Goal: Task Accomplishment & Management: Manage account settings

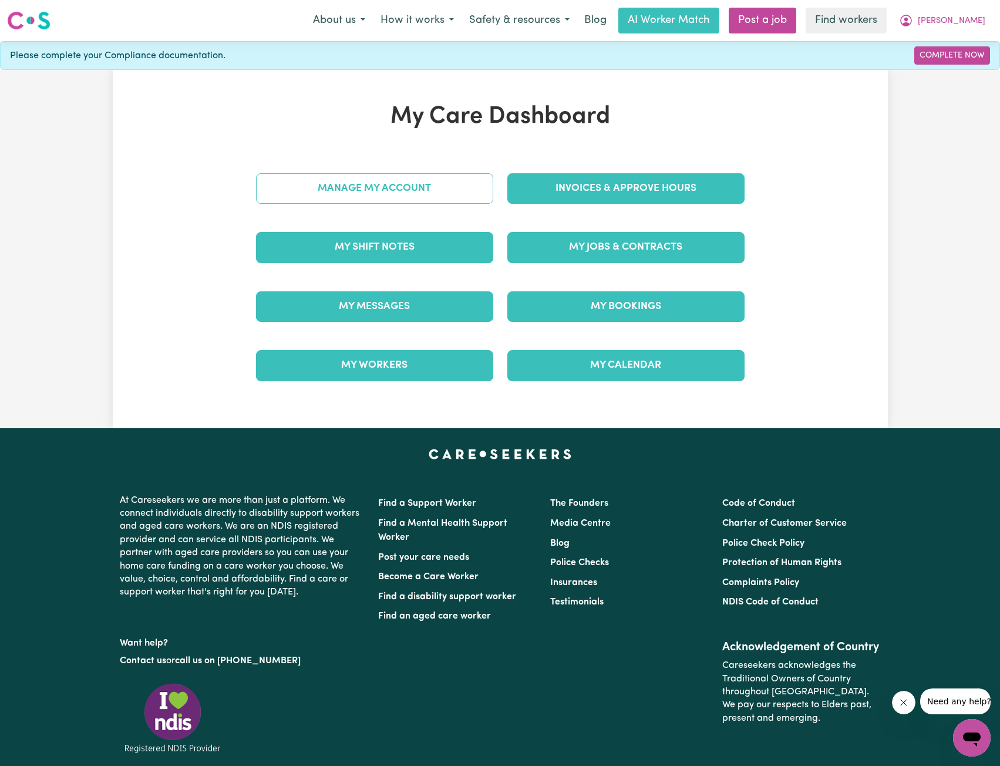
click at [458, 201] on link "Manage My Account" at bounding box center [374, 188] width 237 height 31
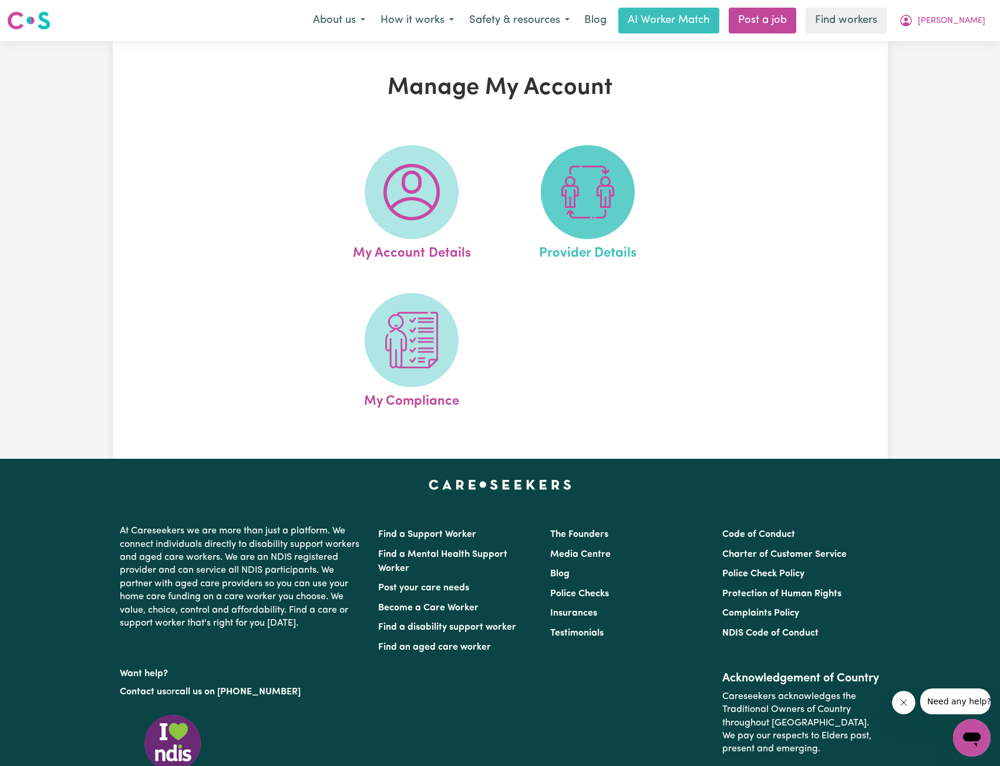
click at [578, 219] on img at bounding box center [588, 192] width 56 height 56
select select "NDIS_FUNDING_AGENCY_MANAGED"
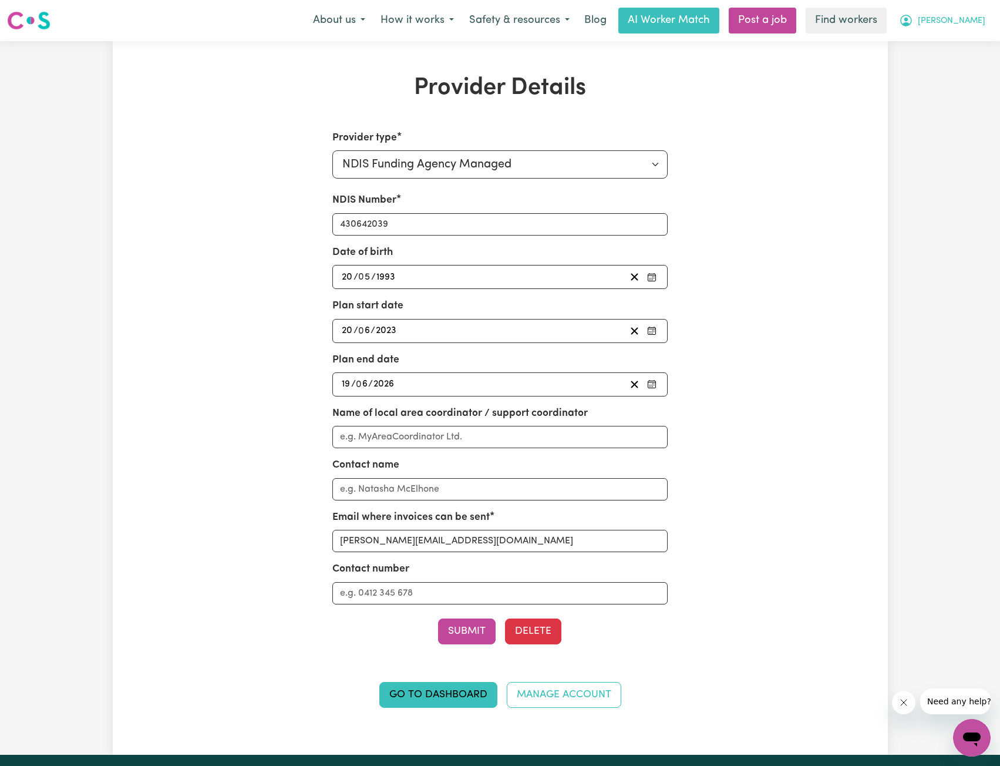
click at [914, 15] on icon "My Account" at bounding box center [906, 21] width 14 height 14
click at [942, 36] on link "My Dashboard" at bounding box center [946, 46] width 93 height 22
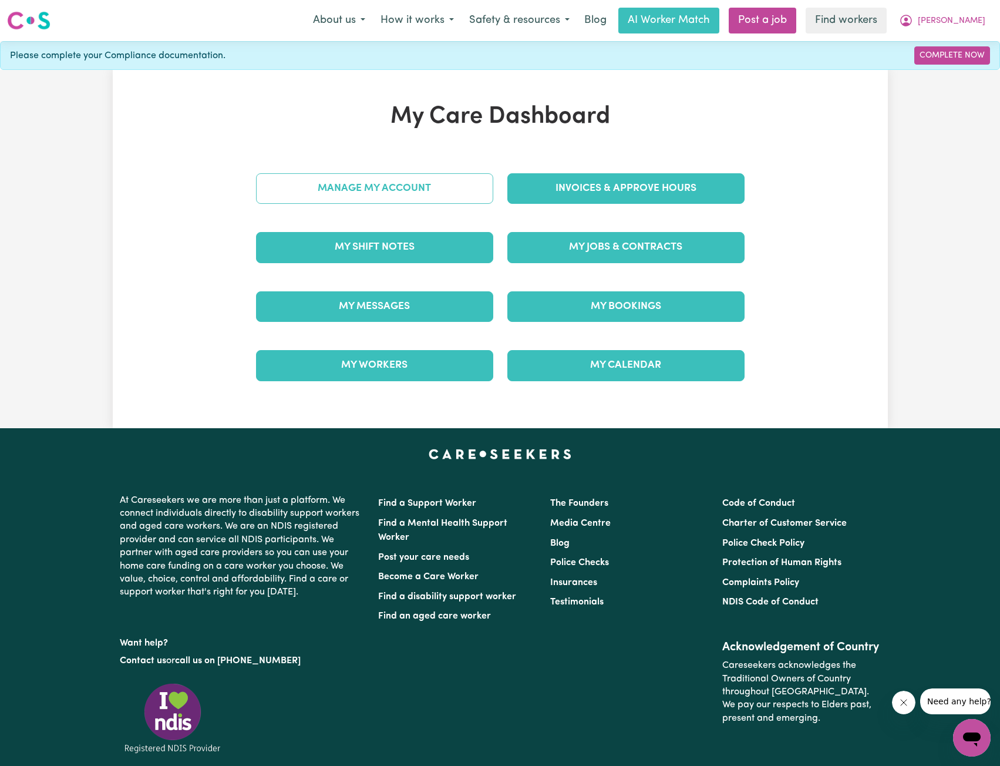
click at [380, 187] on link "Manage My Account" at bounding box center [374, 188] width 237 height 31
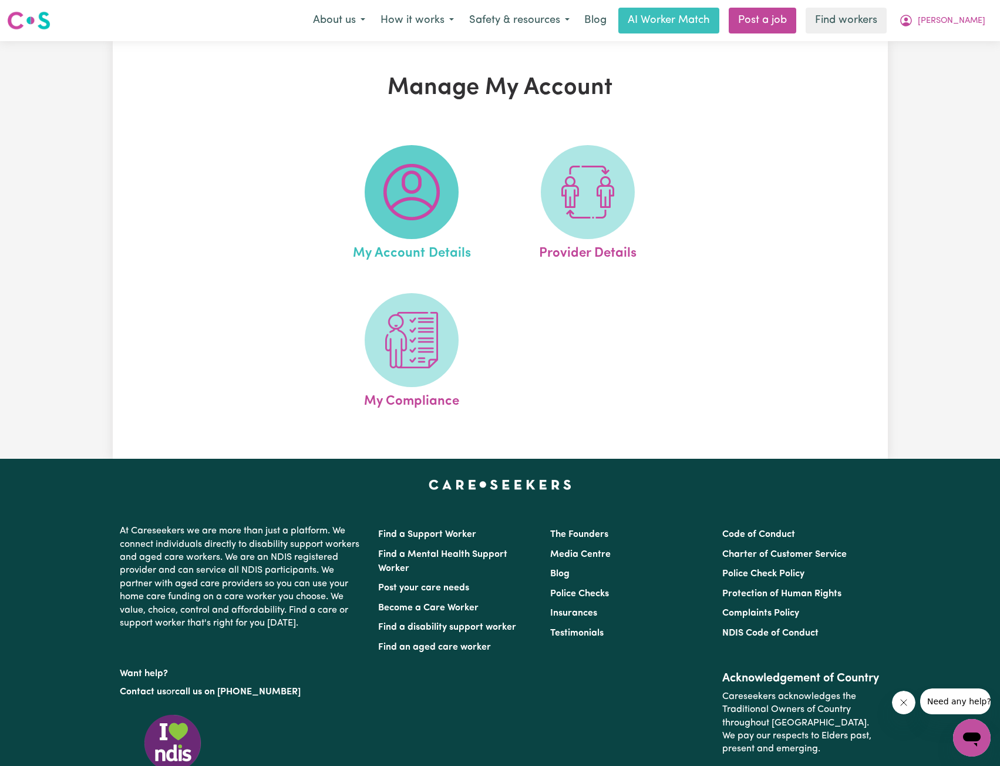
click at [391, 224] on span at bounding box center [412, 192] width 94 height 94
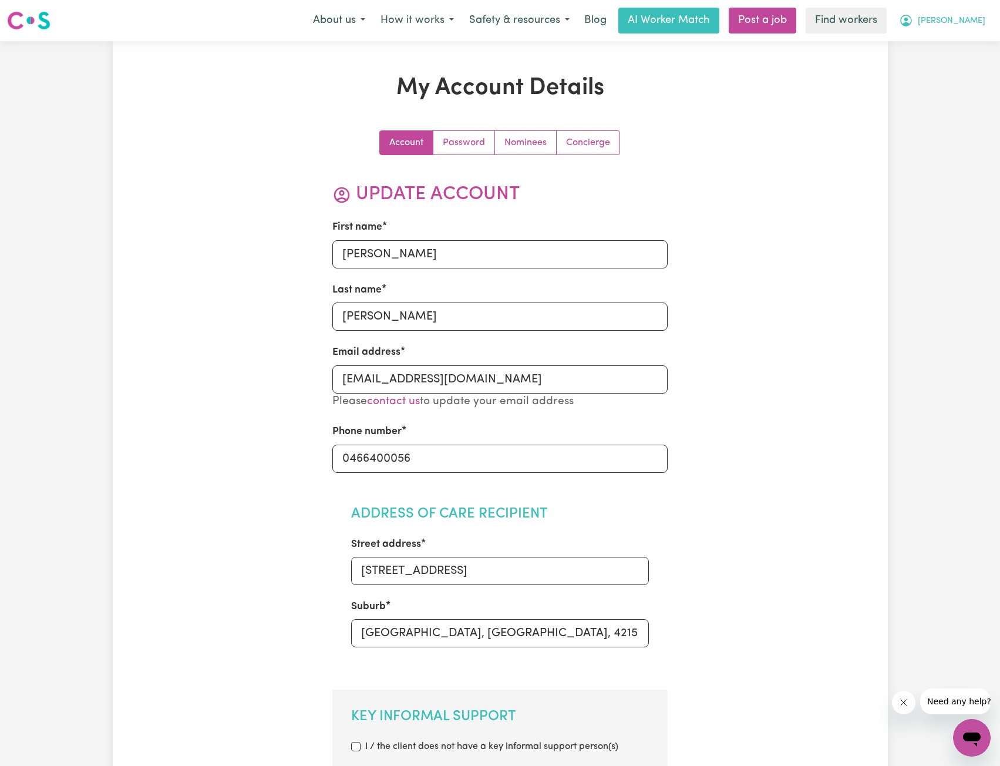
click at [979, 15] on button "[PERSON_NAME]" at bounding box center [943, 20] width 102 height 25
click at [956, 46] on link "My Dashboard" at bounding box center [946, 46] width 93 height 22
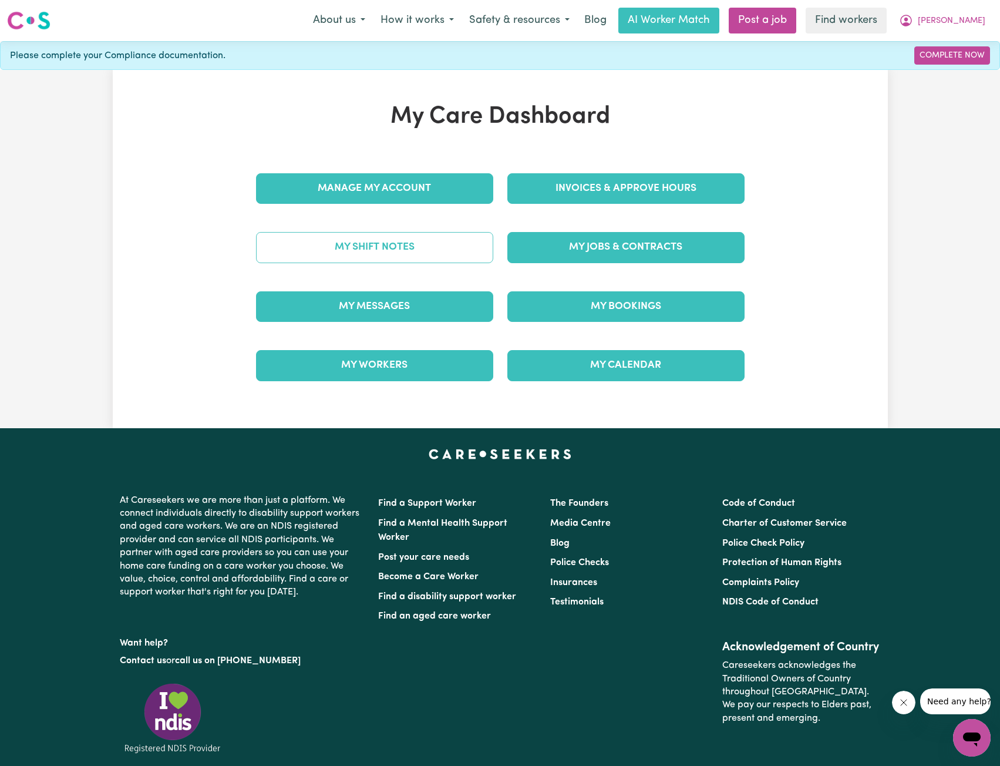
click at [402, 254] on link "My Shift Notes" at bounding box center [374, 247] width 237 height 31
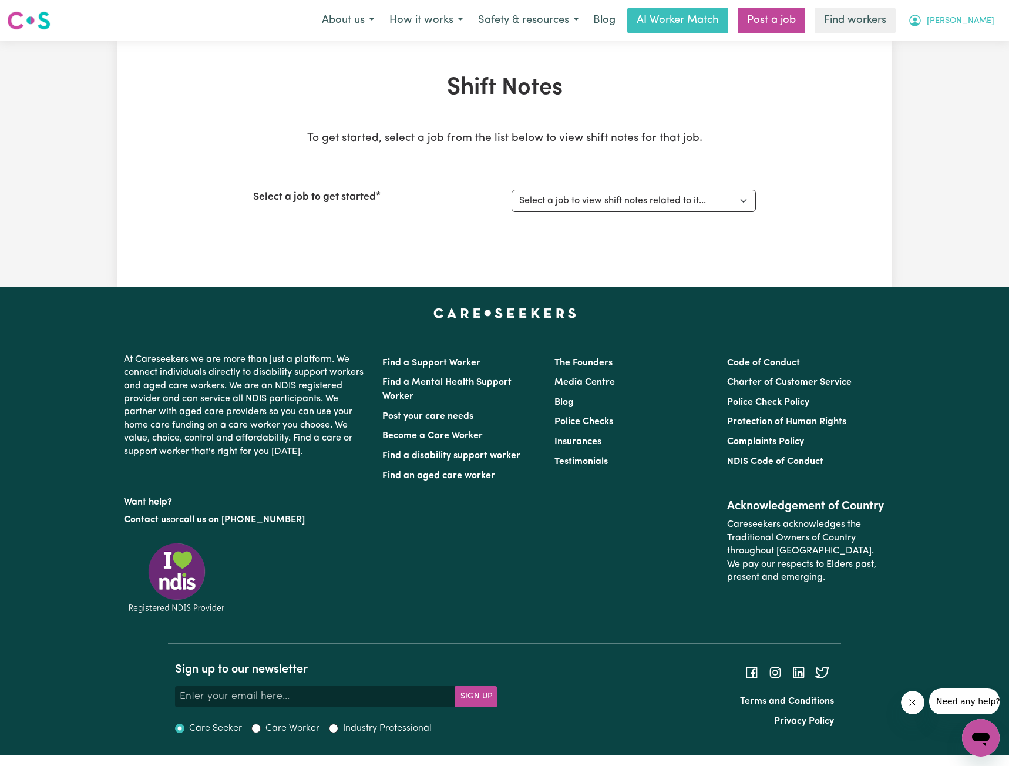
click at [986, 20] on span "[PERSON_NAME]" at bounding box center [961, 21] width 68 height 13
click at [962, 39] on link "My Dashboard" at bounding box center [955, 46] width 93 height 22
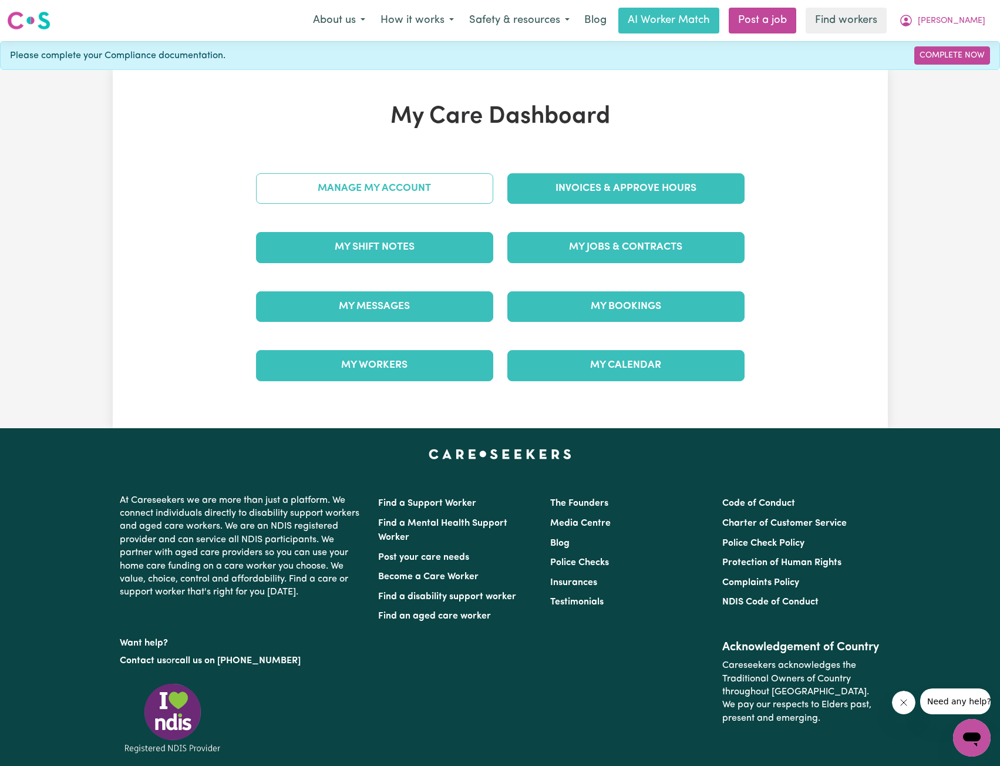
click at [394, 189] on link "Manage My Account" at bounding box center [374, 188] width 237 height 31
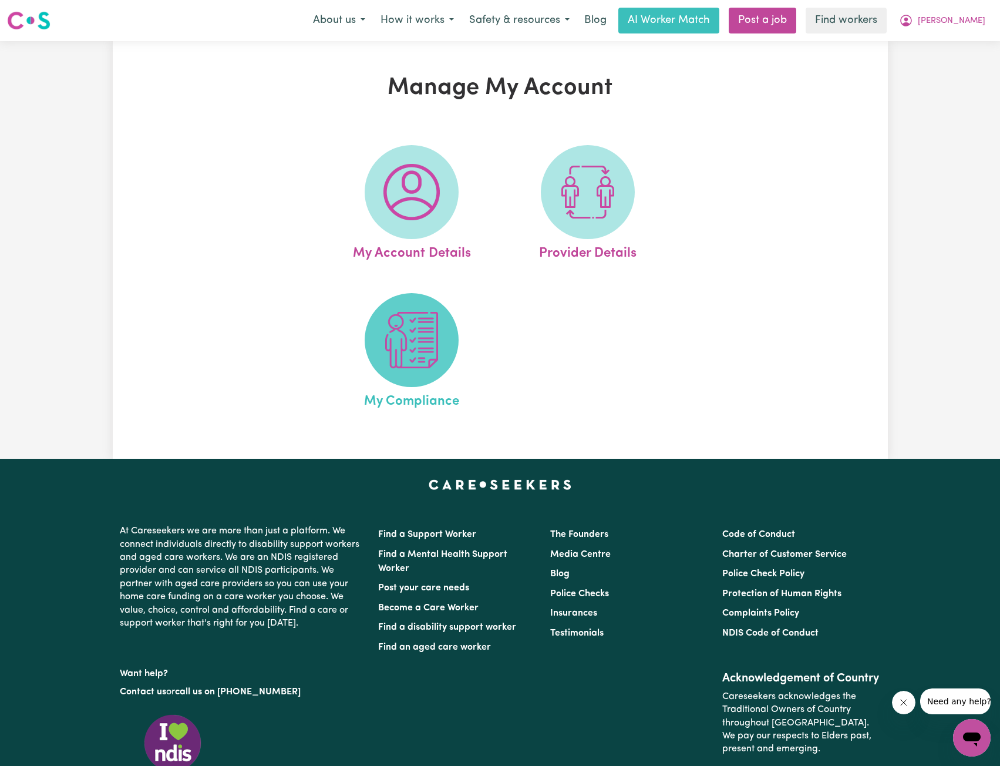
click at [419, 331] on img at bounding box center [412, 340] width 56 height 56
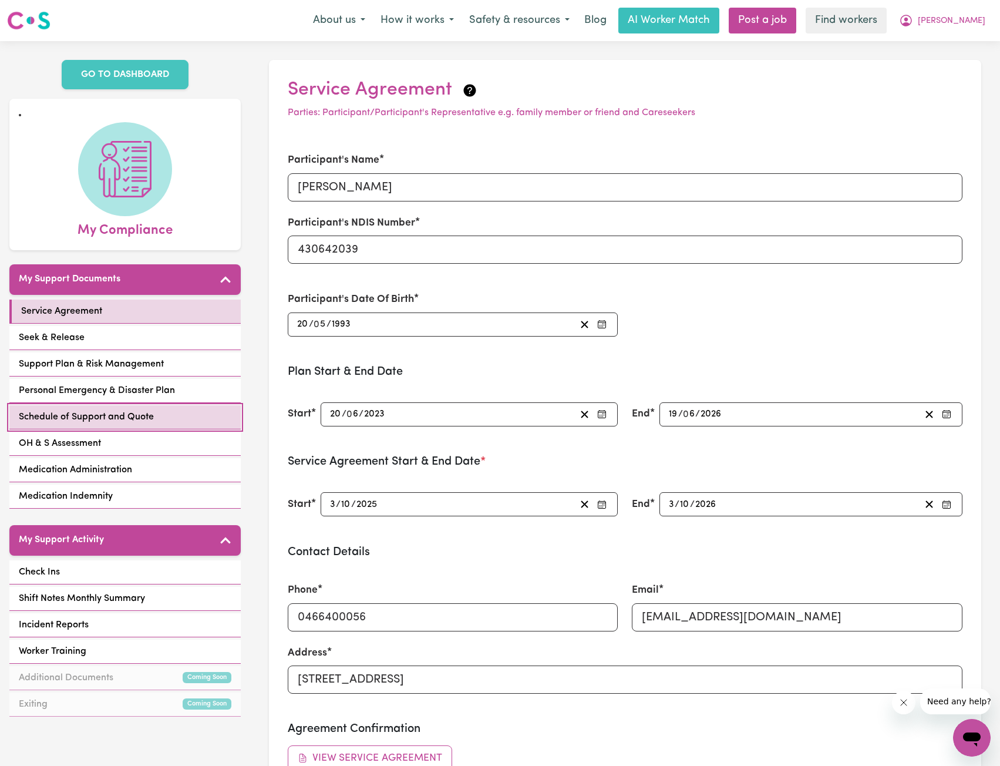
click at [86, 410] on span "Schedule of Support and Quote" at bounding box center [86, 417] width 135 height 14
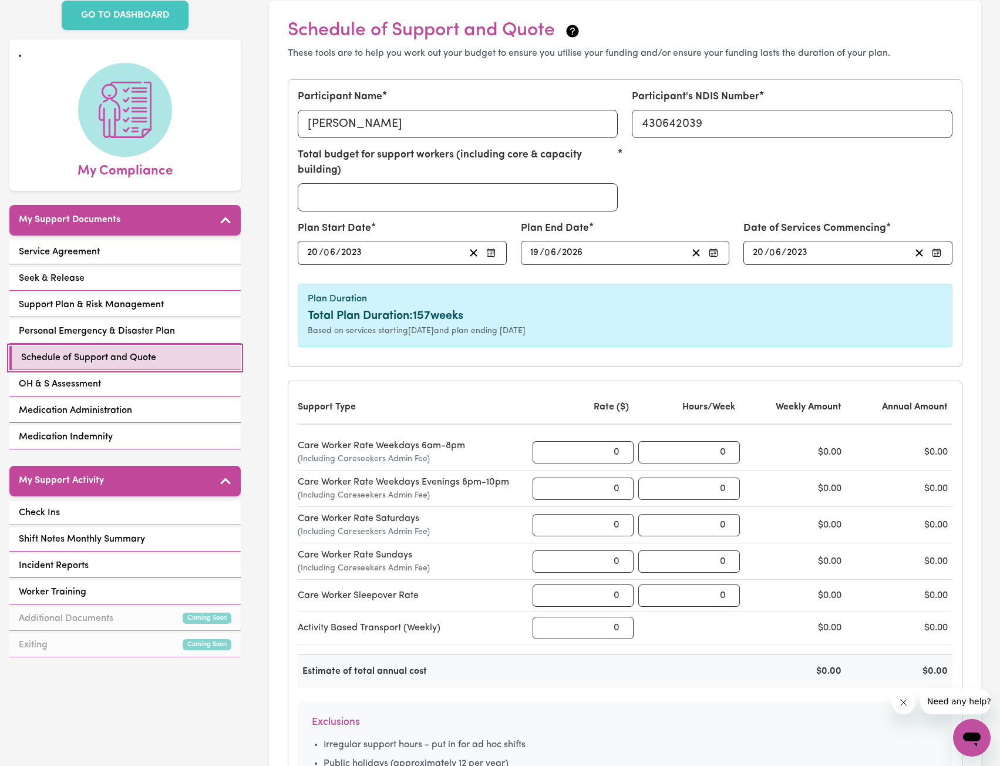
scroll to position [59, 0]
click at [570, 472] on div "Care Worker Rate Weekdays Evenings 8pm-10pm (Including Careseekers Admin Fee) 0…" at bounding box center [625, 489] width 655 height 36
click at [567, 451] on input "0" at bounding box center [584, 453] width 102 height 22
type input "70.23"
type input "77.38"
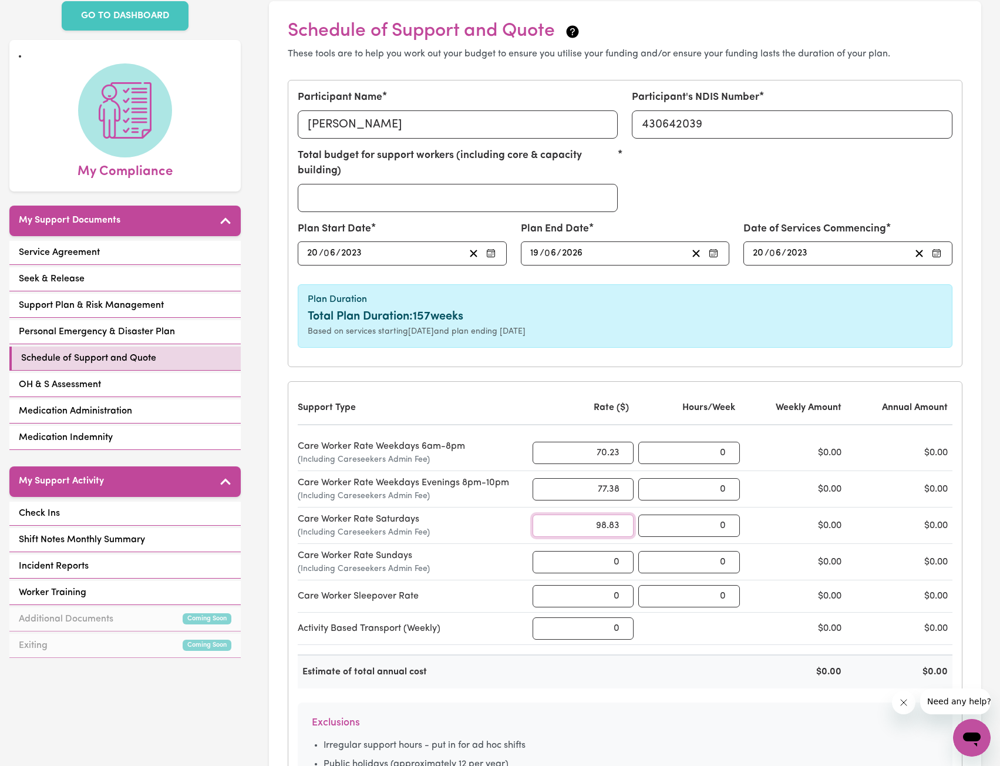
type input "98.83"
type input "114.8"
click at [565, 598] on input "0" at bounding box center [584, 596] width 102 height 22
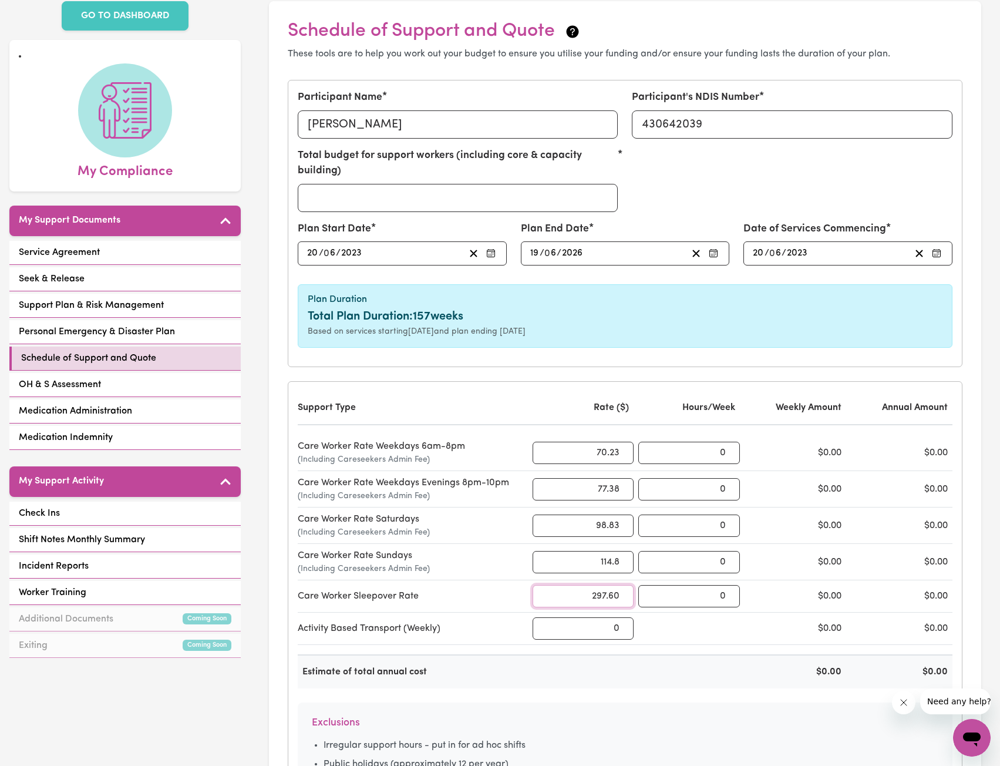
type input "297.60"
click at [686, 303] on h6 "Plan Duration" at bounding box center [625, 299] width 635 height 11
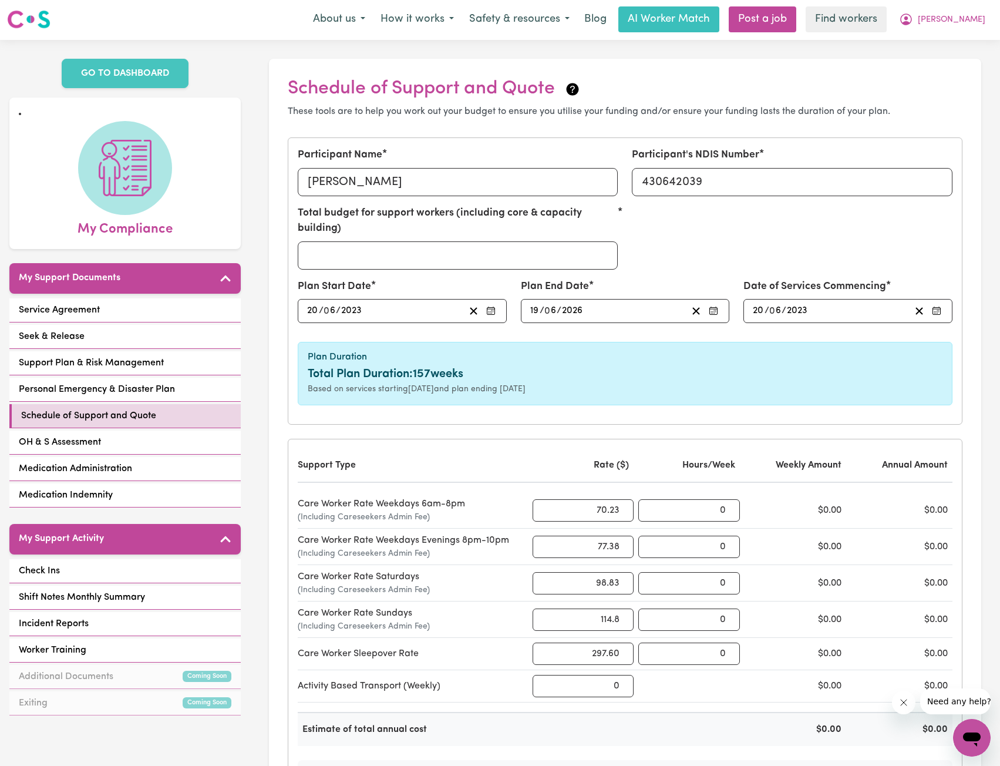
scroll to position [0, 0]
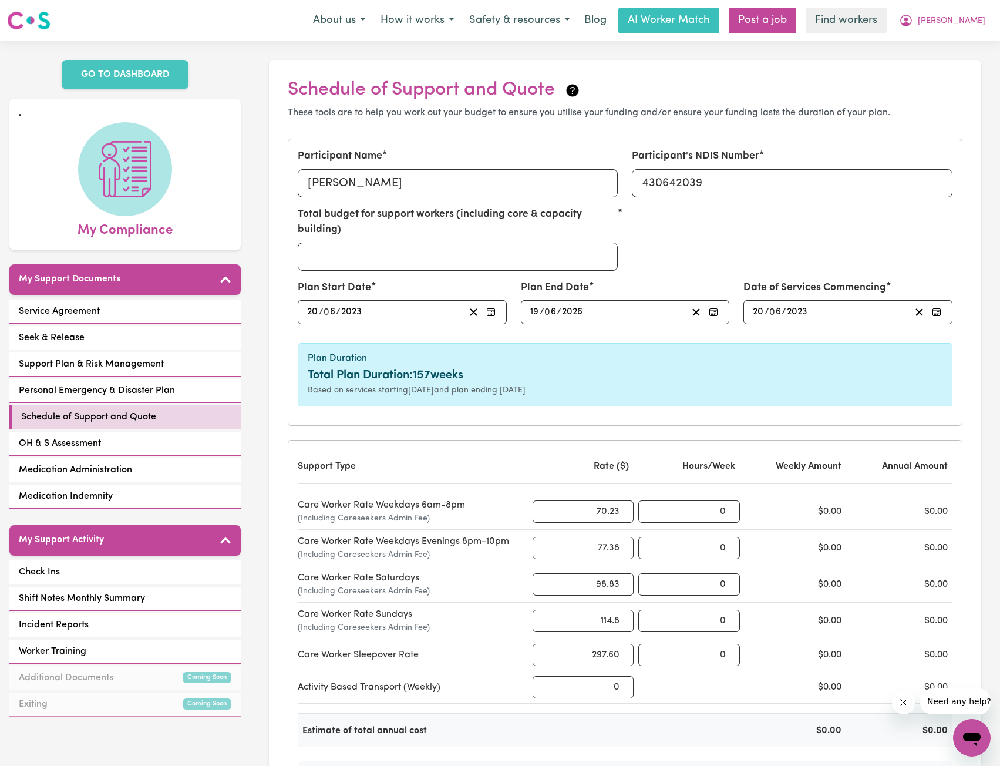
click at [828, 315] on div "[DATE] 20 / 0 6 / 2023" at bounding box center [830, 312] width 159 height 16
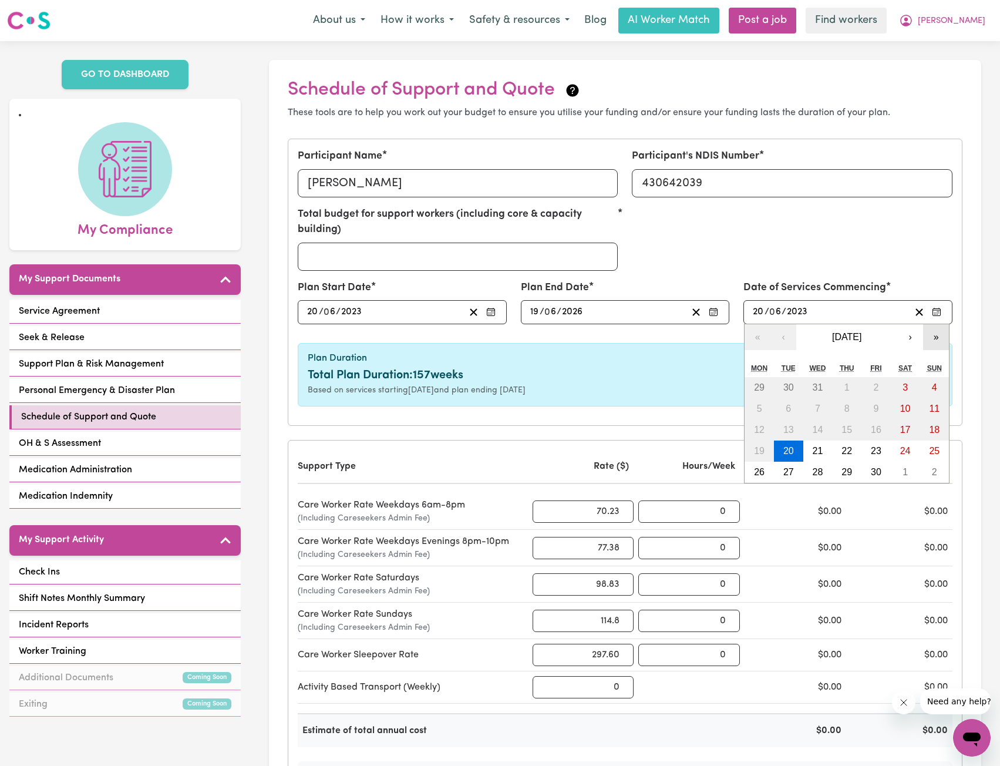
click at [927, 338] on button "»" at bounding box center [936, 337] width 26 height 26
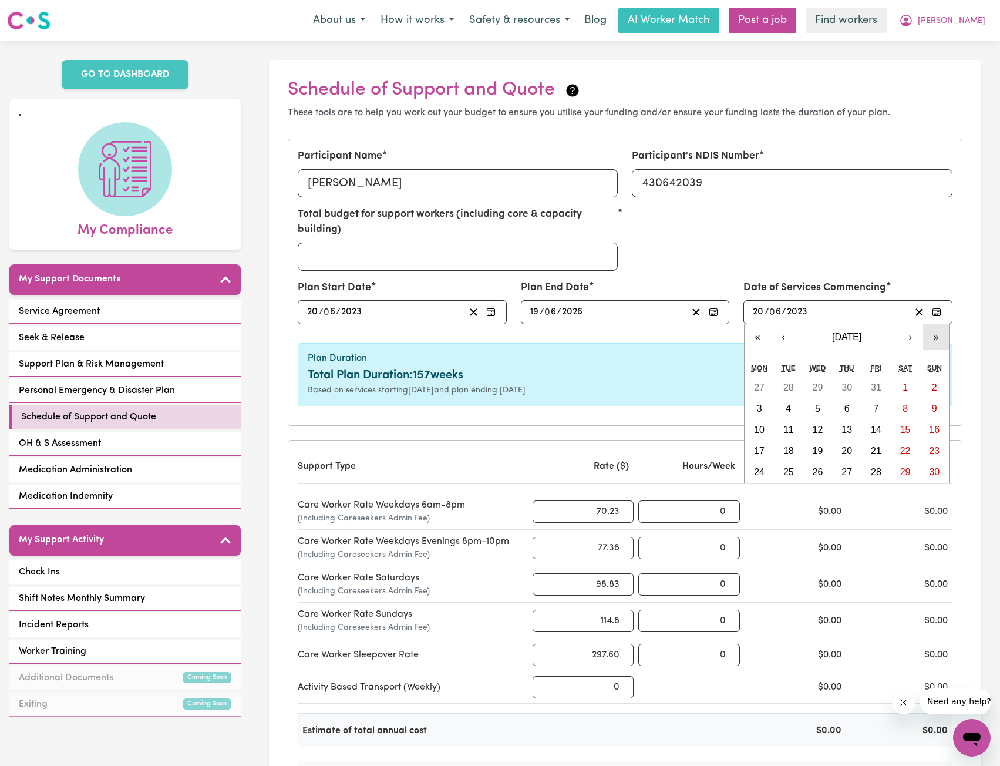
click at [927, 338] on button "»" at bounding box center [936, 337] width 26 height 26
click at [760, 338] on button "«" at bounding box center [758, 337] width 26 height 26
click at [790, 337] on button "‹" at bounding box center [784, 337] width 26 height 26
click at [903, 337] on button "›" at bounding box center [911, 337] width 26 height 26
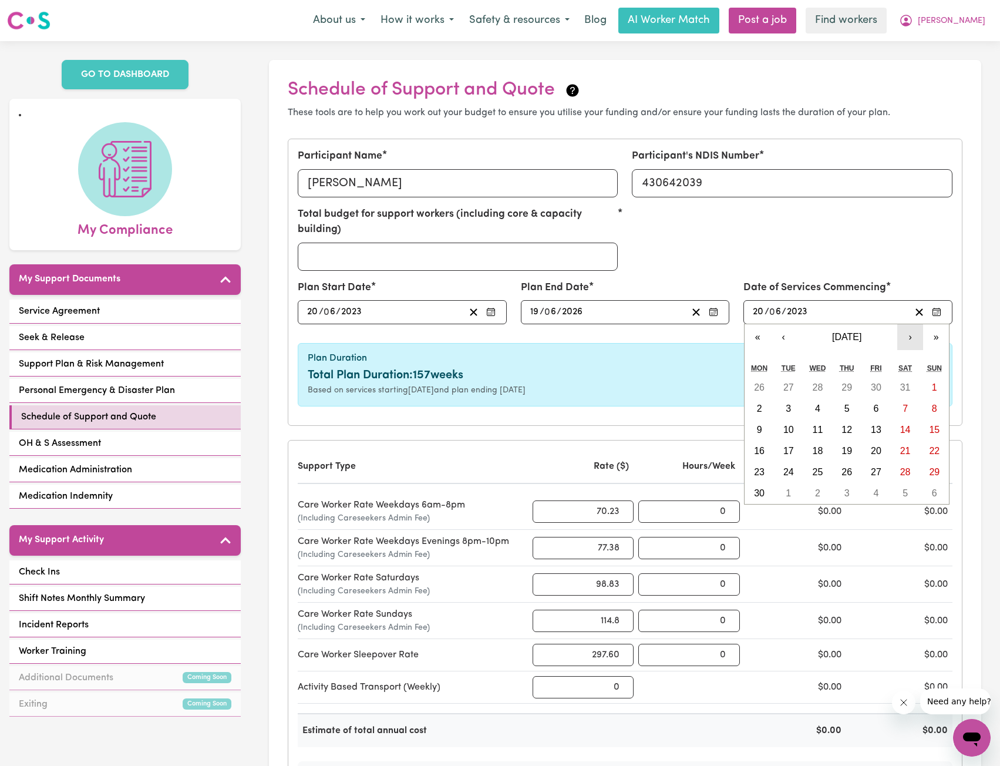
click at [903, 337] on button "›" at bounding box center [911, 337] width 26 height 26
click at [906, 338] on button "›" at bounding box center [911, 337] width 26 height 26
click at [907, 342] on button "›" at bounding box center [911, 337] width 26 height 26
click at [876, 382] on abbr "3" at bounding box center [876, 387] width 5 height 10
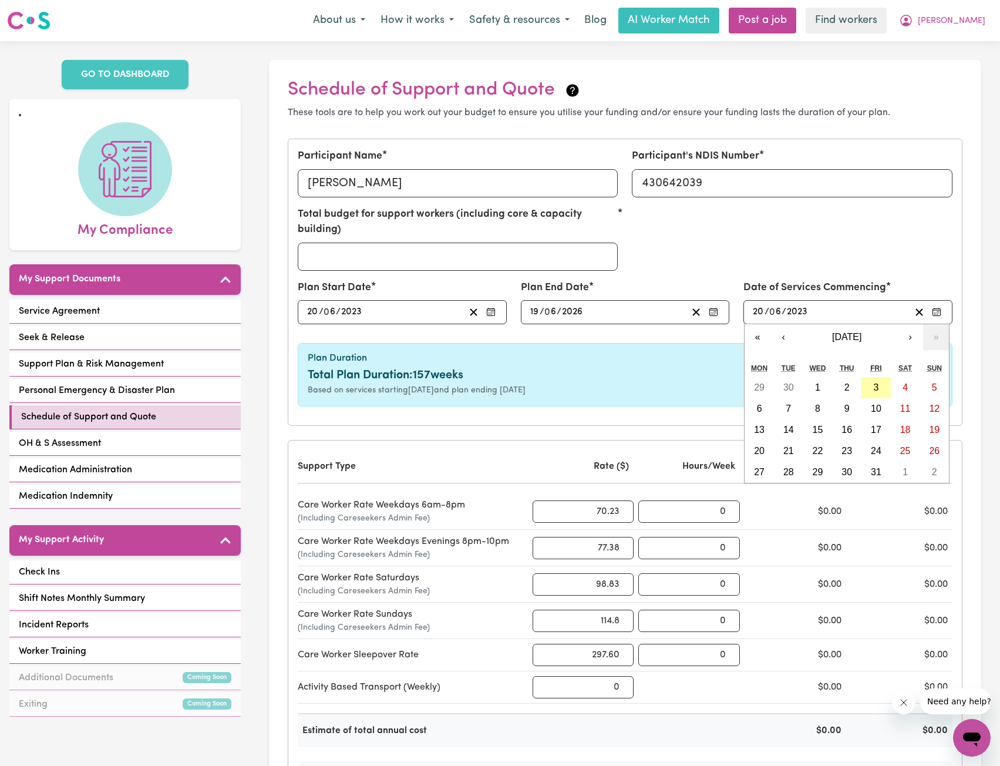
type input "[DATE]"
type input "3"
type input "10"
type input "2025"
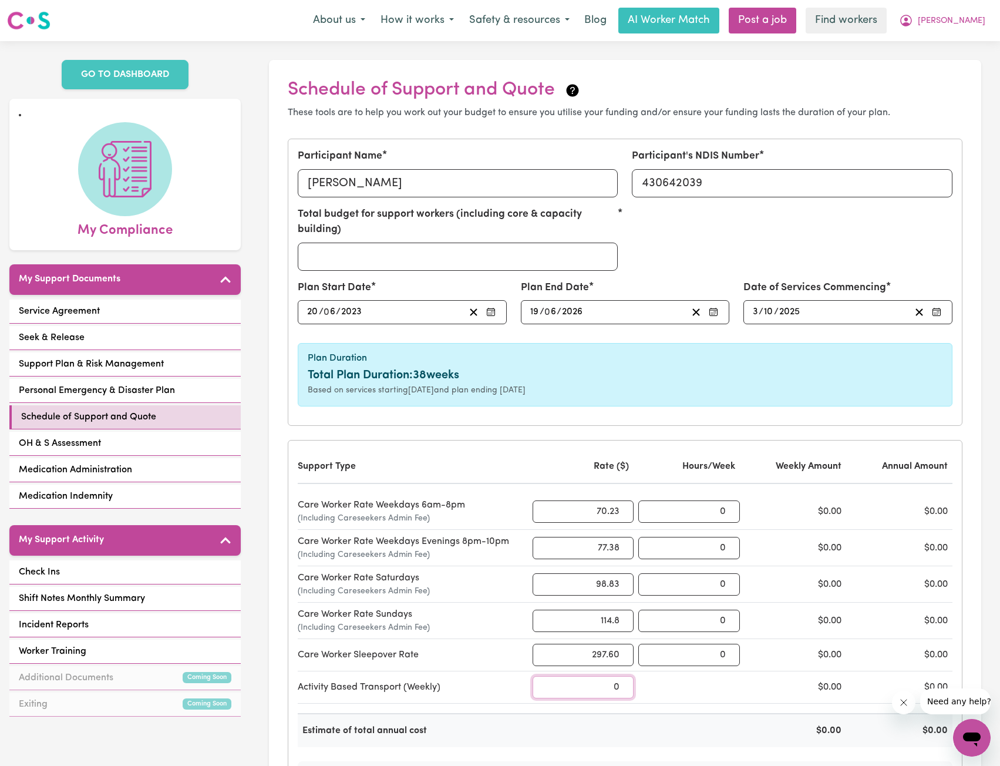
click at [590, 691] on input "0" at bounding box center [584, 687] width 102 height 22
click at [683, 518] on input "0" at bounding box center [690, 512] width 102 height 22
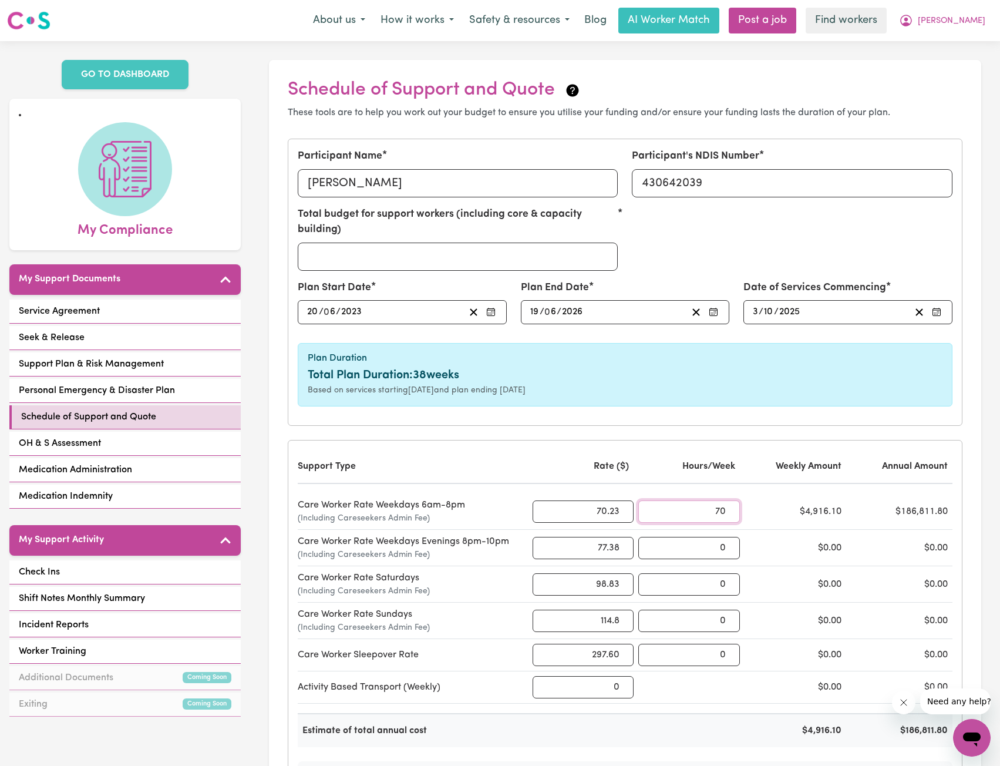
type input "70"
type input "10"
type input "16"
type input "7"
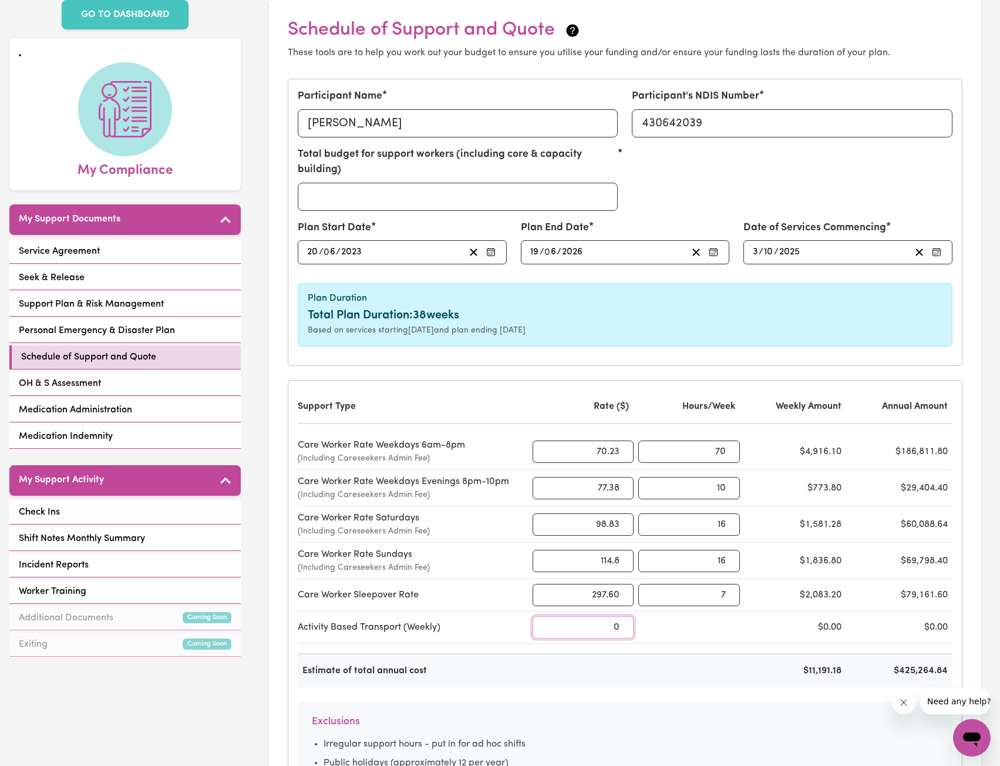
scroll to position [59, 0]
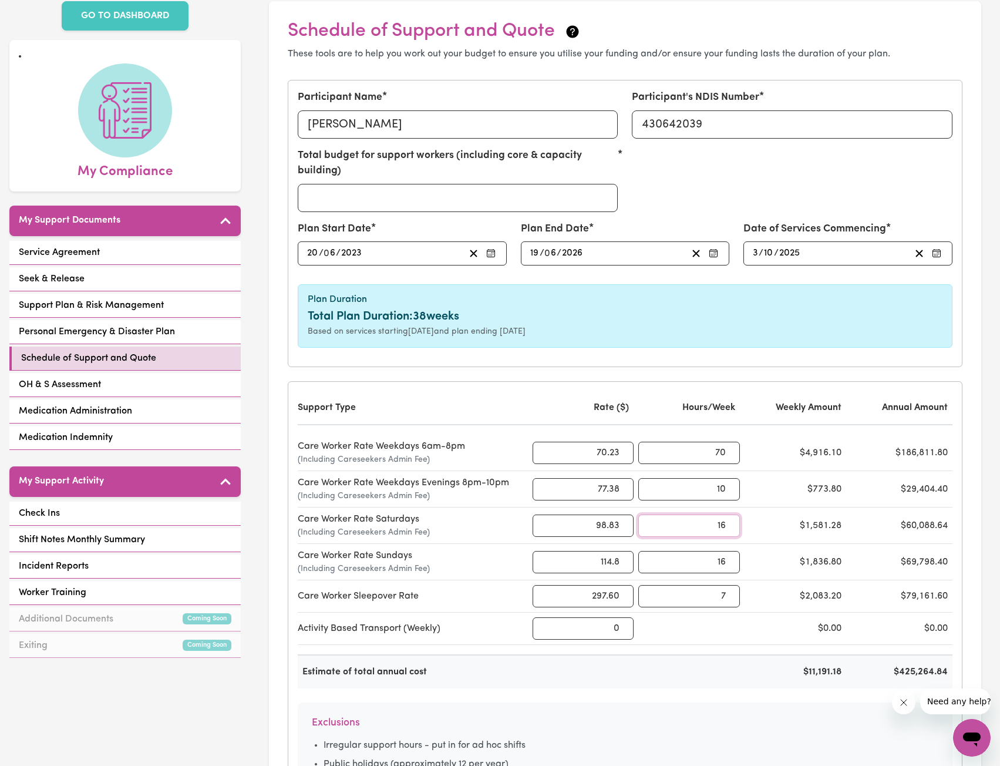
click at [693, 524] on input "16" at bounding box center [690, 526] width 102 height 22
drag, startPoint x: 664, startPoint y: 579, endPoint x: 663, endPoint y: 587, distance: 8.3
click at [664, 579] on div "Care Worker Rate Sundays (Including Careseekers Admin Fee) 114.8 16 $1,836.80 $…" at bounding box center [625, 562] width 655 height 36
click at [792, 649] on div "Support Type Rate ($) Hours/Week Weekly Amount Annual Amount Care Worker Rate W…" at bounding box center [625, 539] width 655 height 297
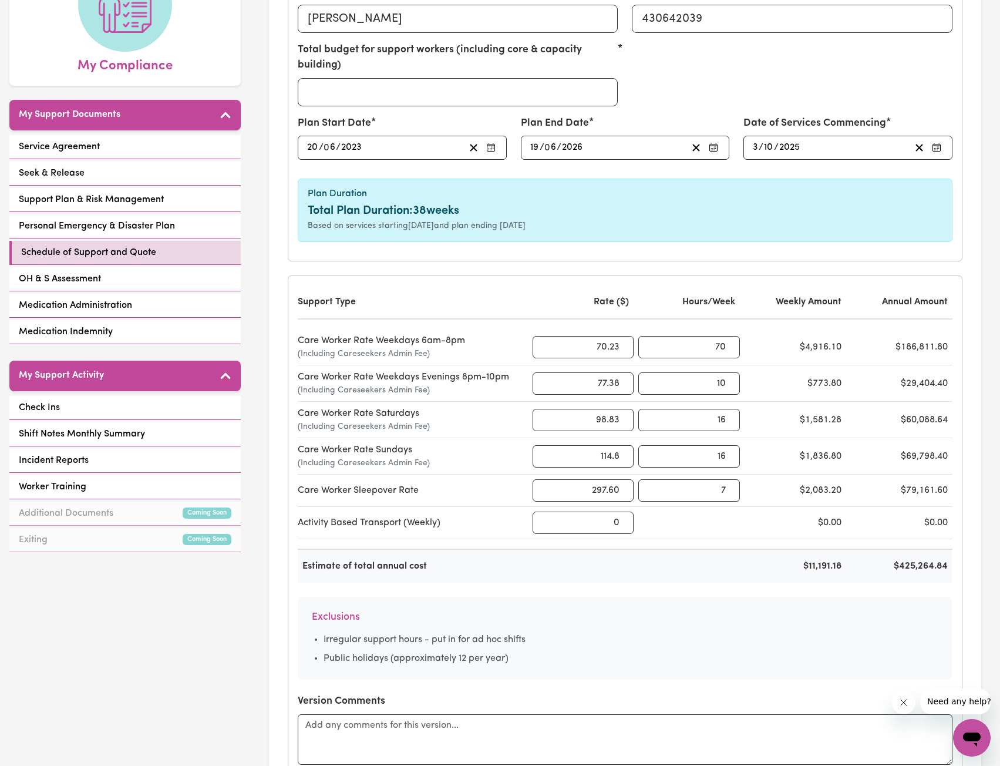
scroll to position [176, 0]
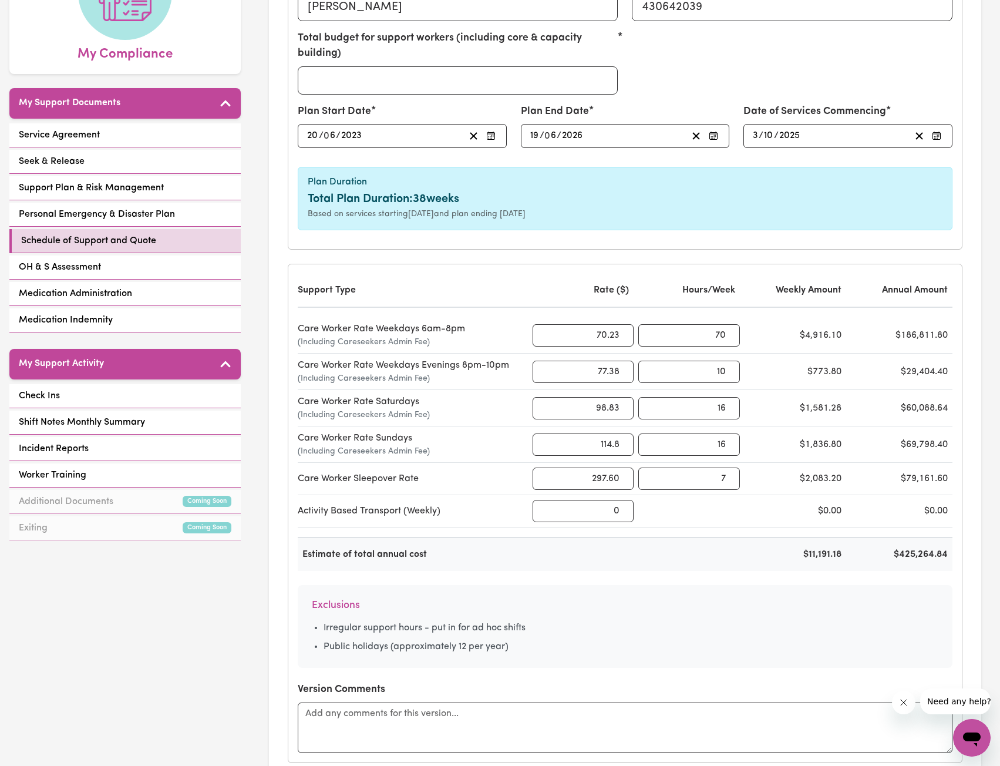
click at [890, 558] on div "$425,264.84" at bounding box center [902, 555] width 102 height 14
click at [894, 559] on div "$425,264.84" at bounding box center [902, 555] width 102 height 14
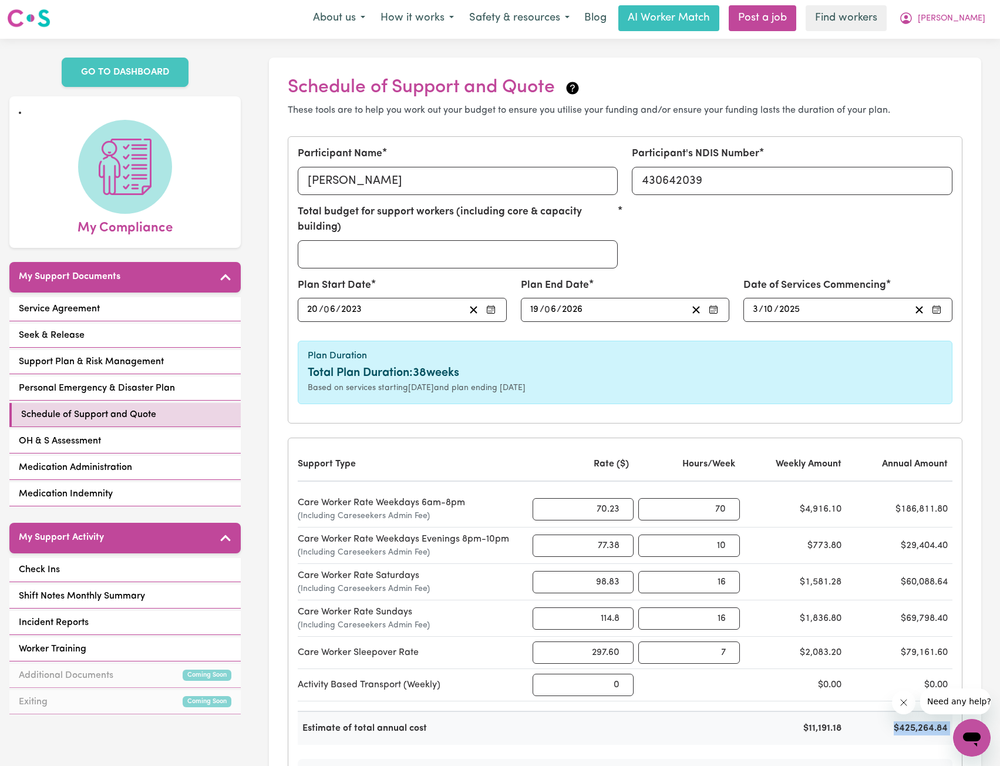
scroll to position [0, 0]
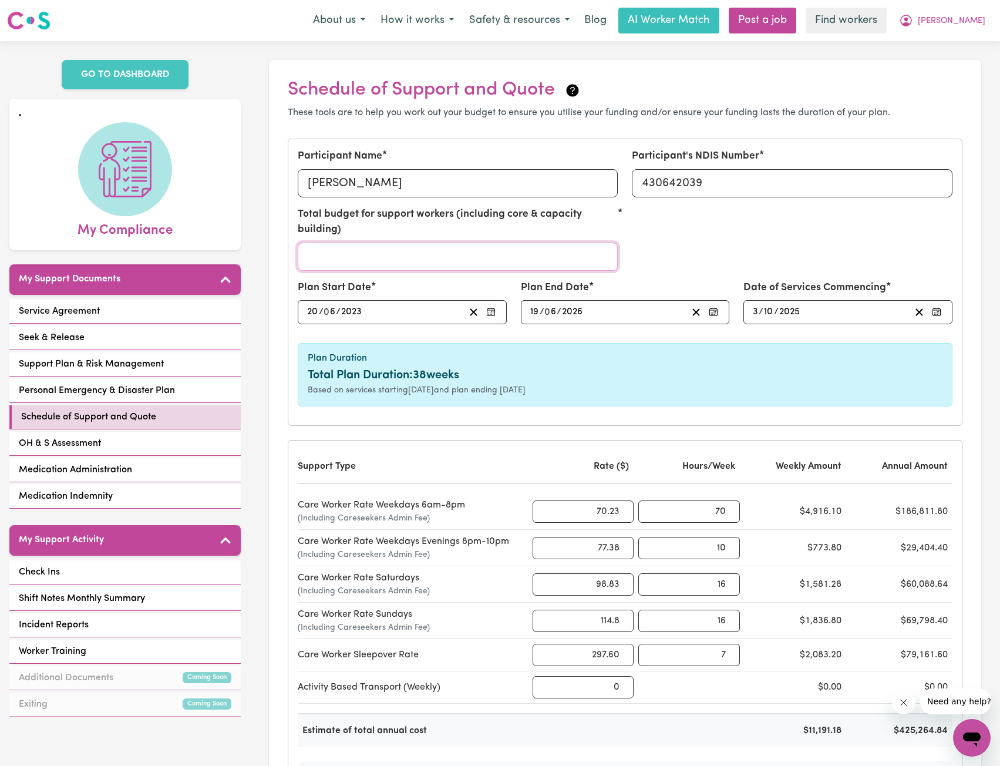
click at [441, 263] on input "Total budget for support workers (including core & capacity building)" at bounding box center [458, 257] width 321 height 28
paste input "425264.84"
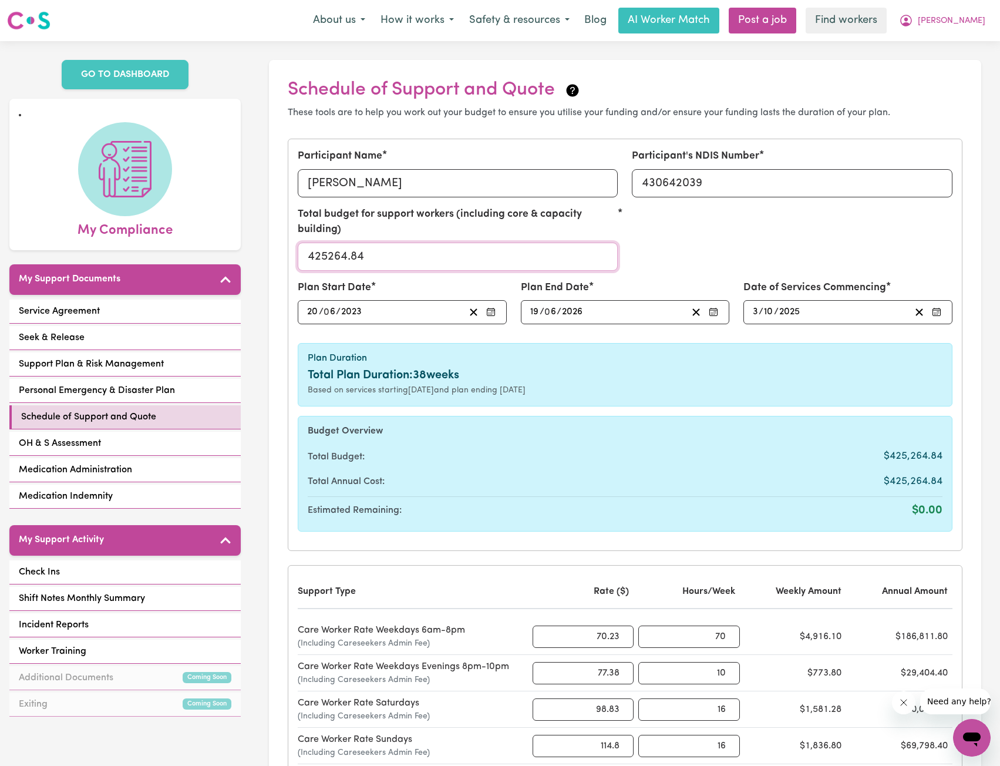
type input "425264.84"
click at [679, 483] on div "Total Annual Cost: $425,264.84" at bounding box center [625, 482] width 635 height 20
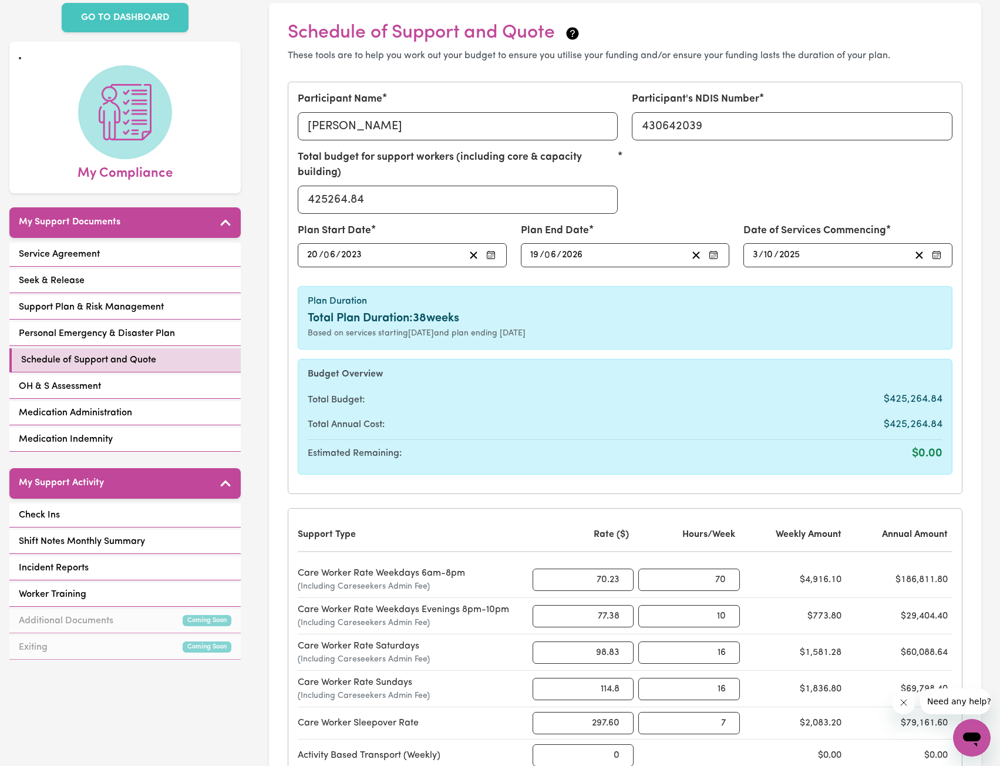
scroll to position [59, 0]
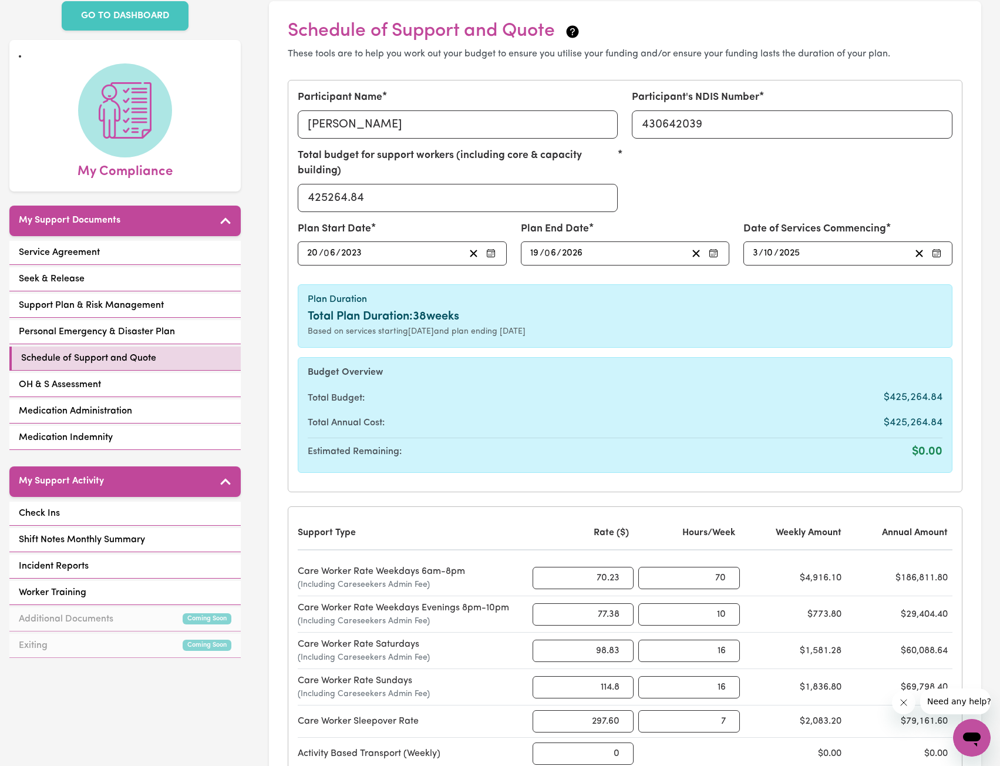
click at [701, 425] on div "Total Annual Cost: $425,264.84" at bounding box center [625, 423] width 635 height 20
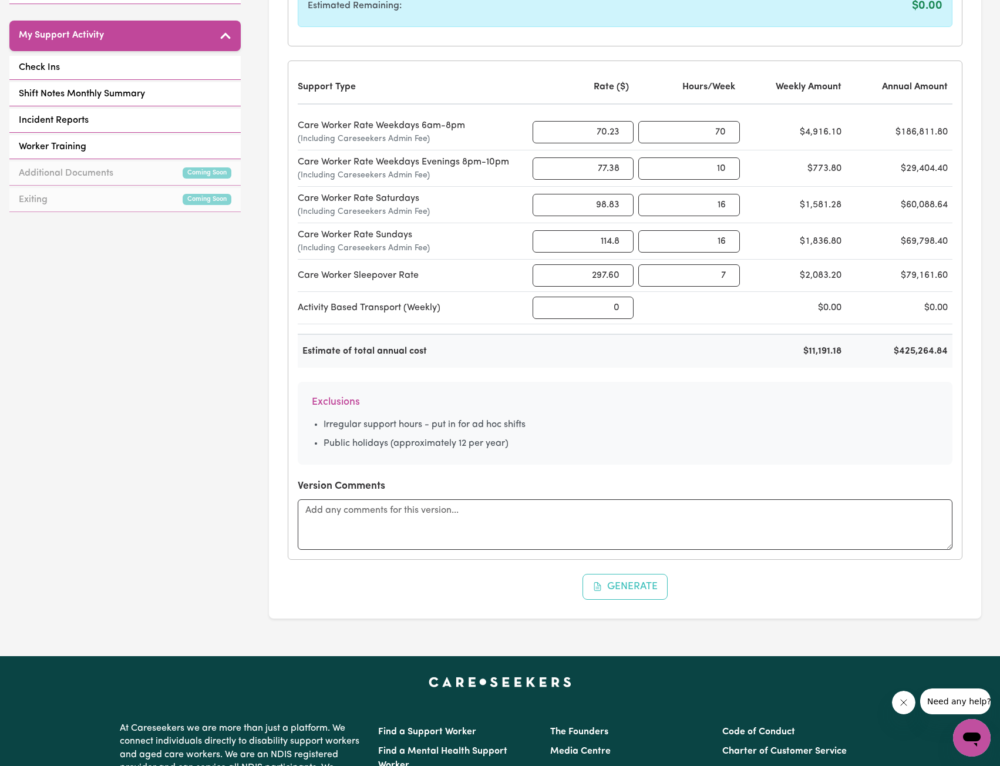
scroll to position [646, 0]
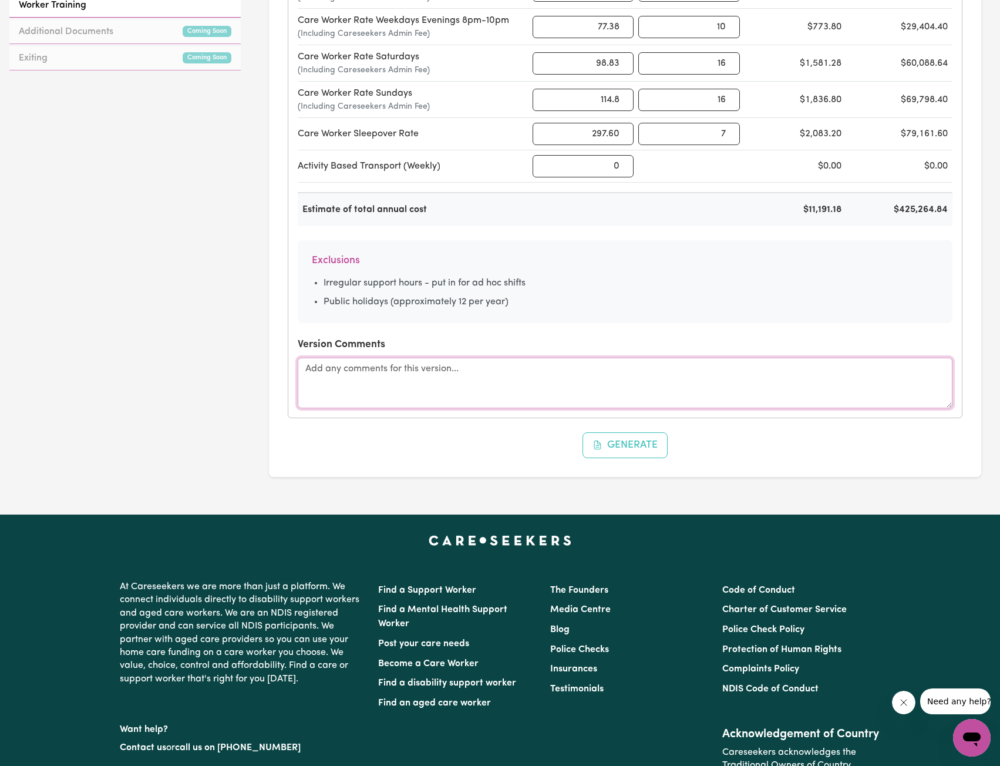
click at [467, 387] on textarea at bounding box center [625, 383] width 655 height 51
click at [614, 436] on button "Generate" at bounding box center [626, 445] width 86 height 26
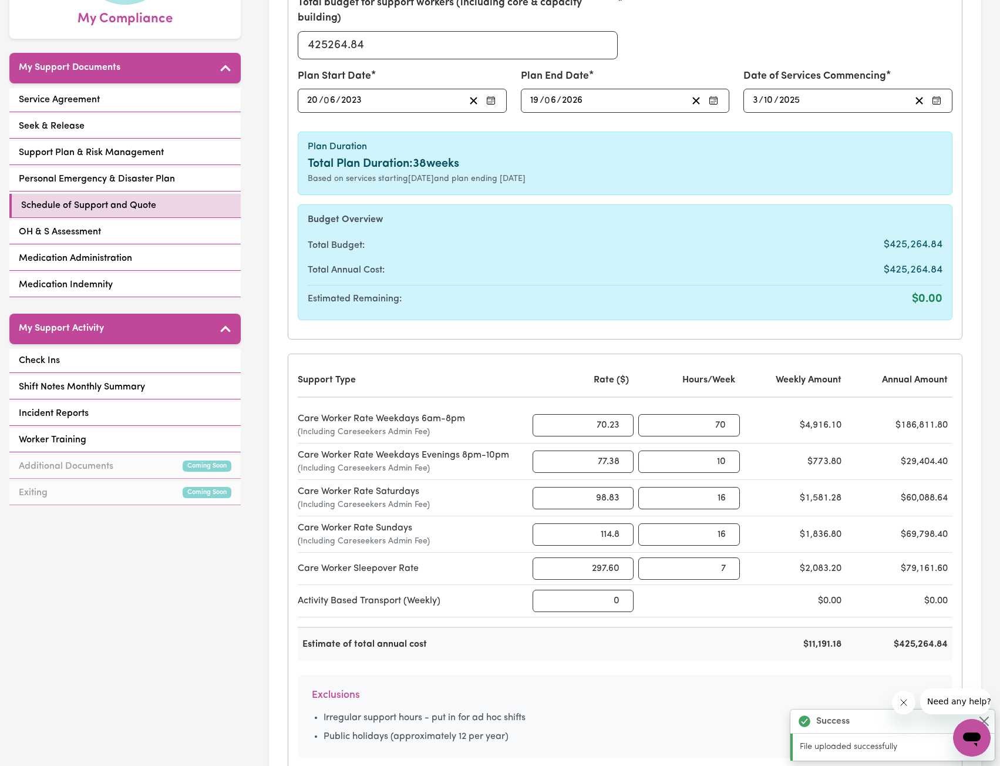
scroll to position [0, 0]
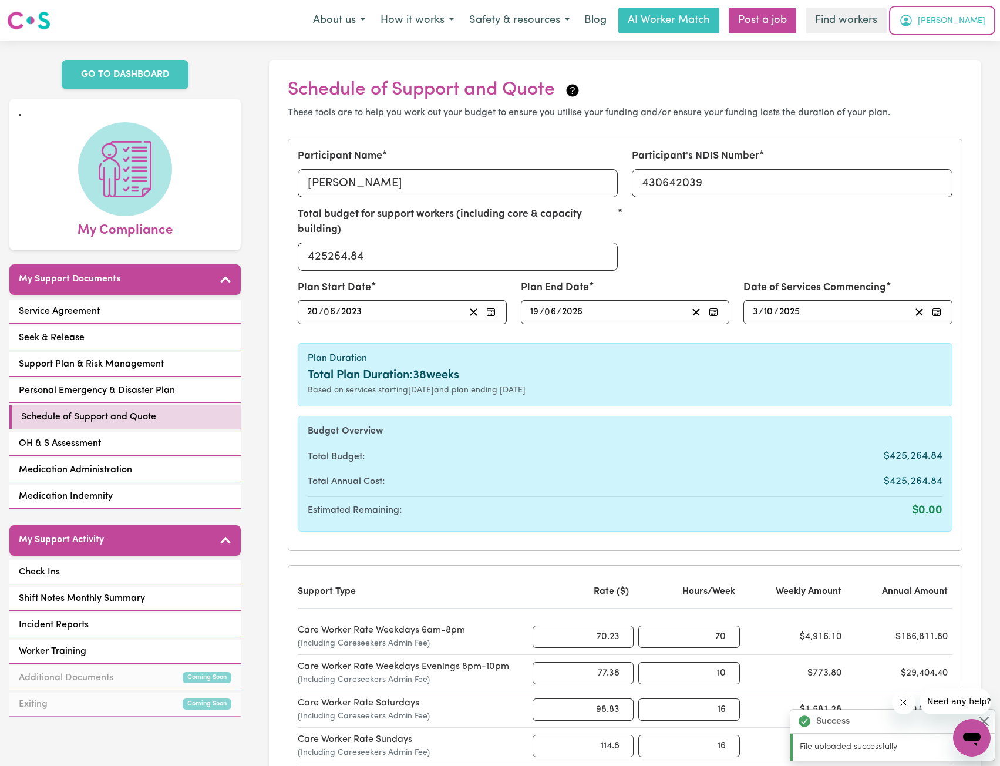
click at [914, 23] on icon "My Account" at bounding box center [906, 21] width 14 height 14
click at [946, 43] on link "My Dashboard" at bounding box center [946, 46] width 93 height 22
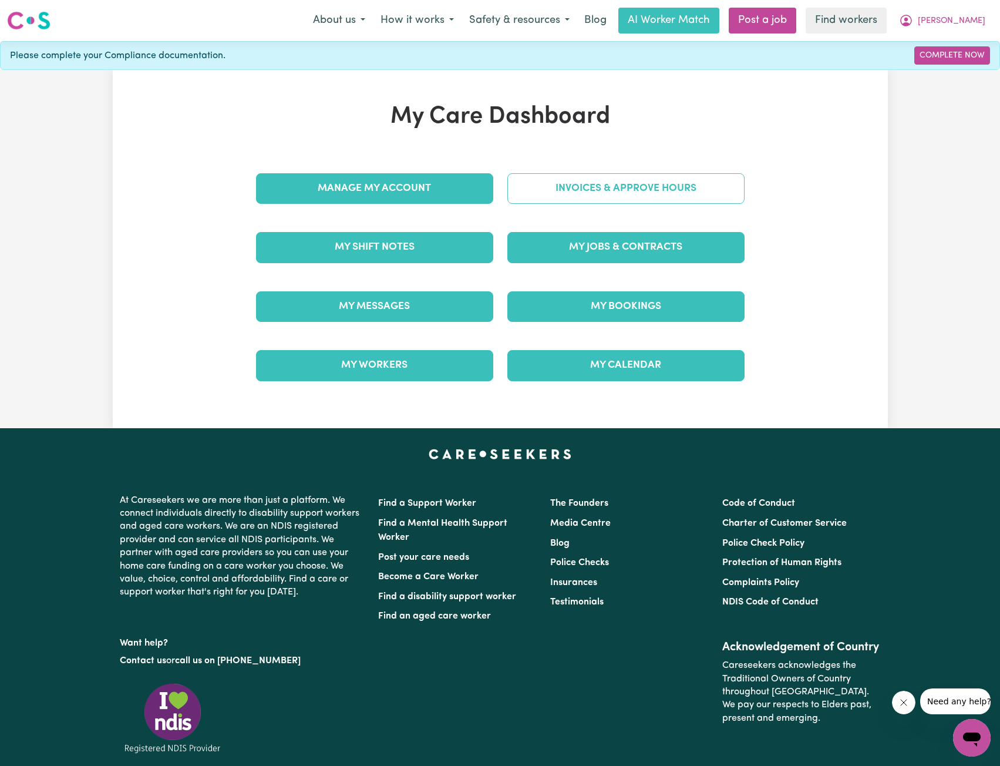
click at [635, 180] on link "Invoices & Approve Hours" at bounding box center [626, 188] width 237 height 31
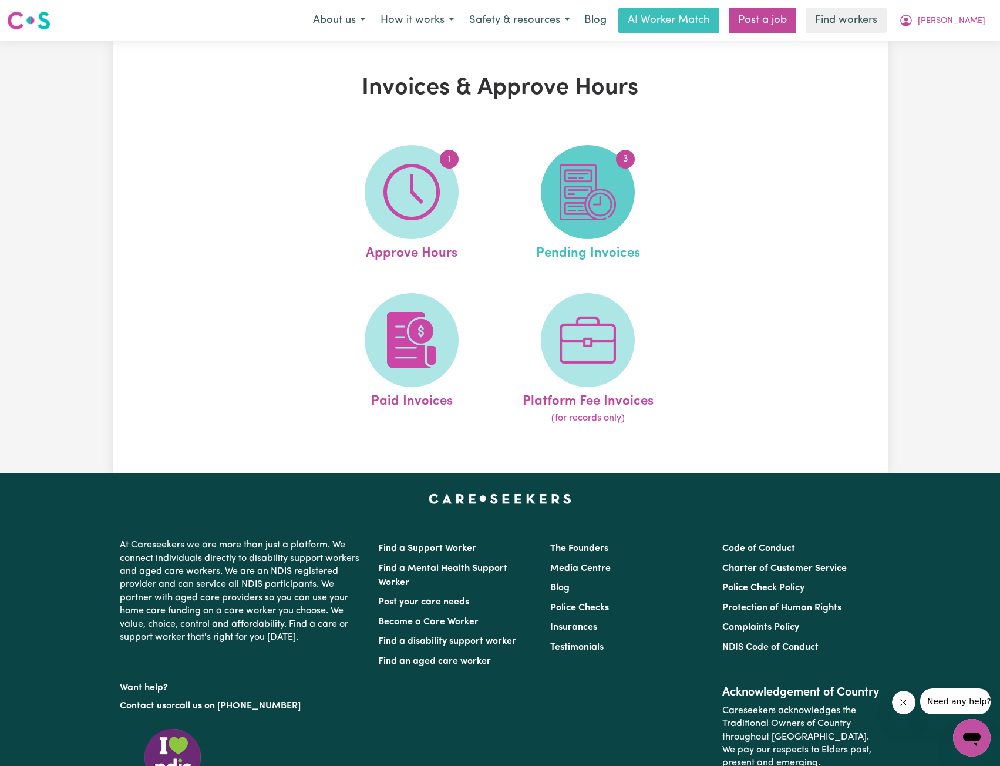
click at [615, 213] on img at bounding box center [588, 192] width 56 height 56
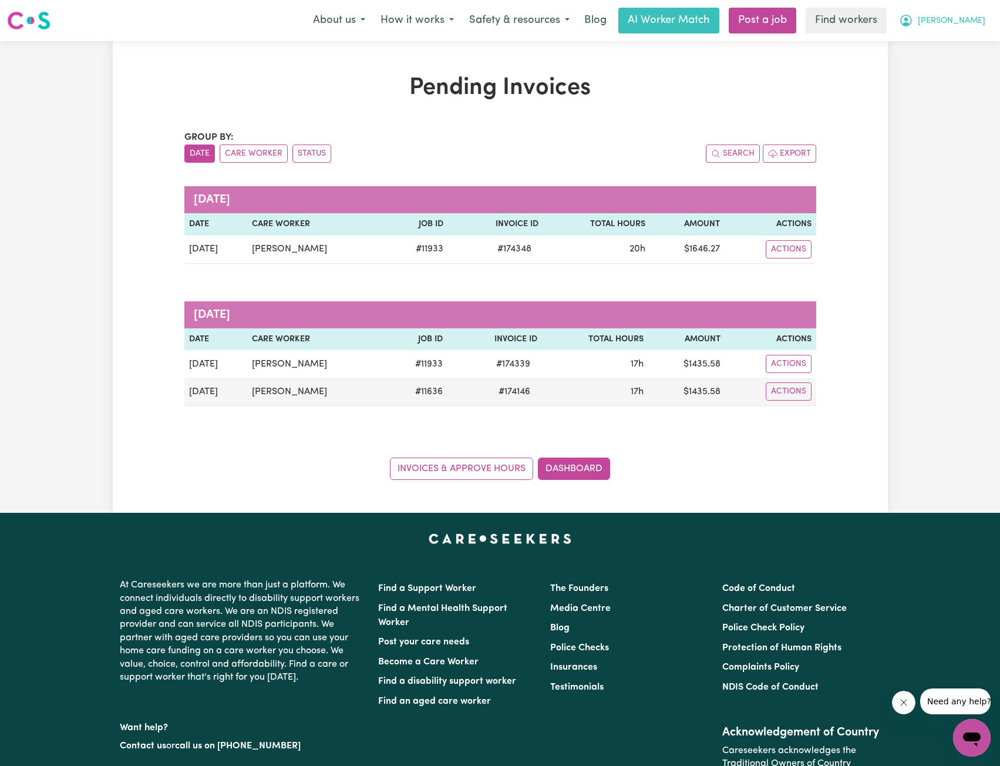
click at [963, 19] on span "[PERSON_NAME]" at bounding box center [952, 21] width 68 height 13
click at [952, 49] on link "My Dashboard" at bounding box center [946, 46] width 93 height 22
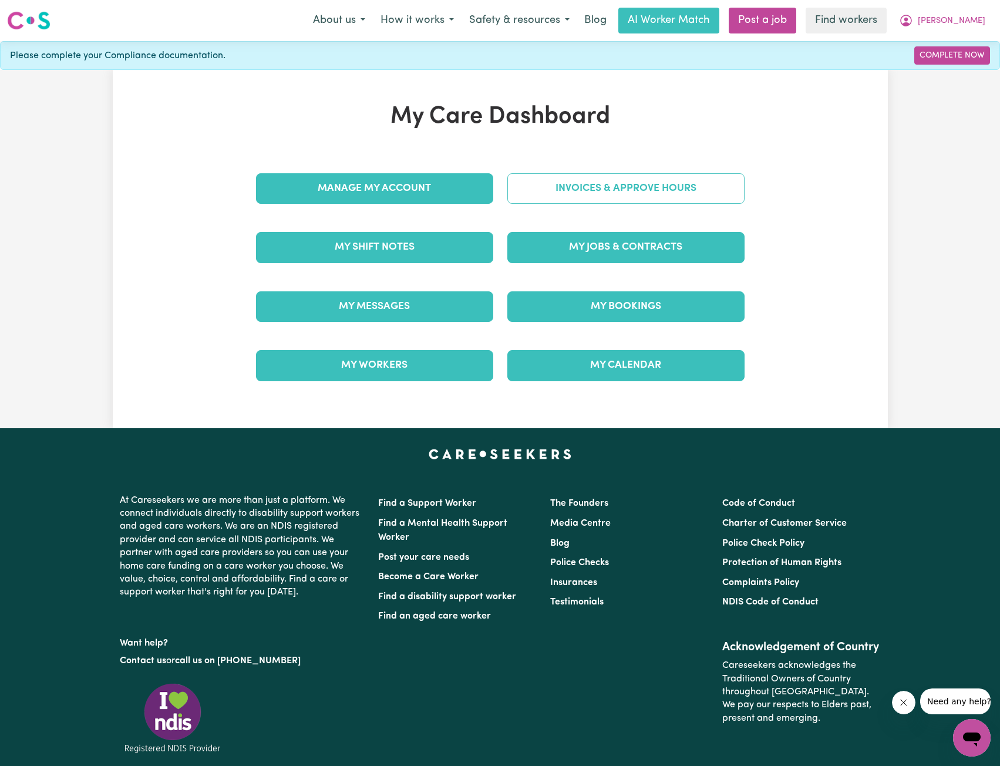
click at [646, 189] on link "Invoices & Approve Hours" at bounding box center [626, 188] width 237 height 31
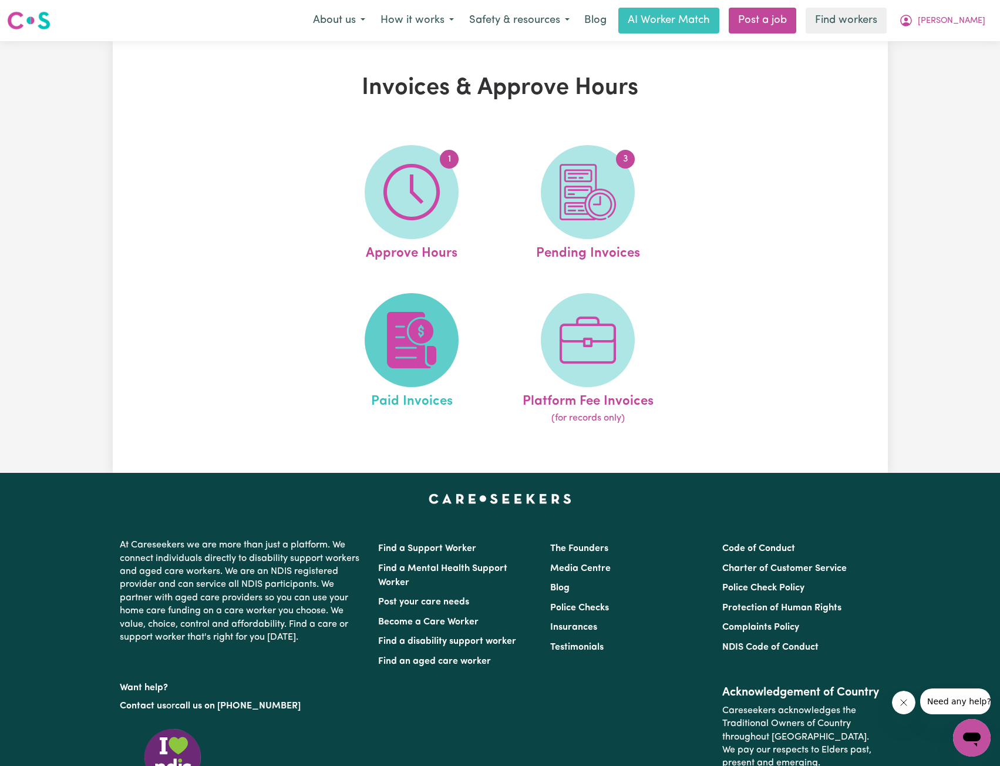
click at [458, 342] on span at bounding box center [412, 340] width 94 height 94
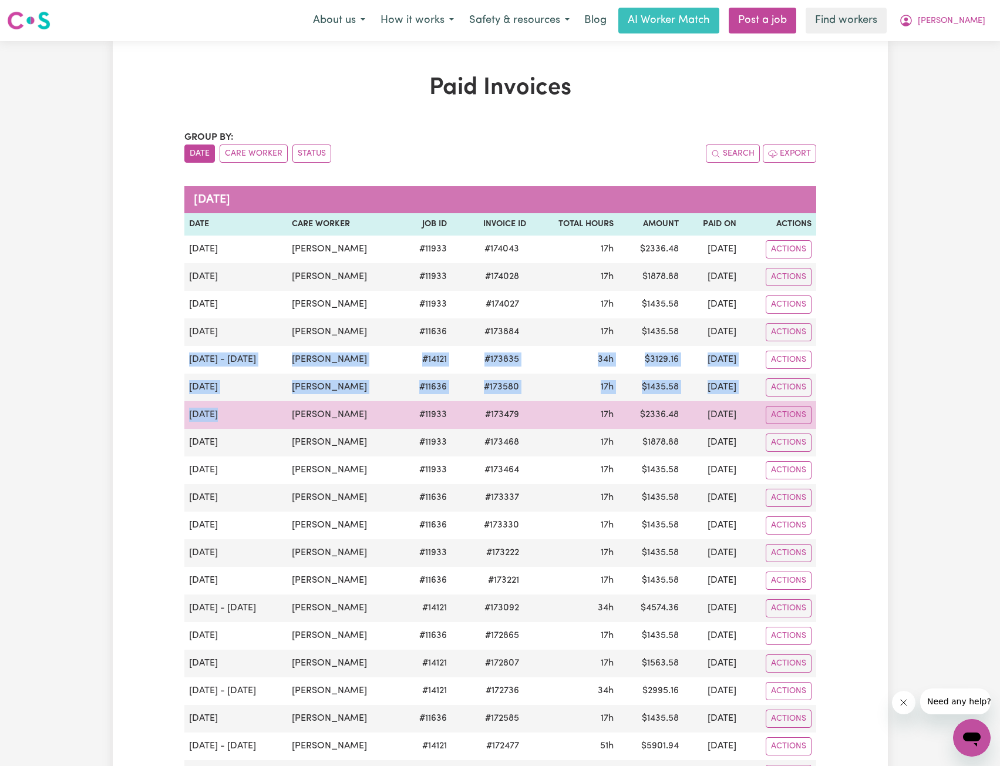
drag, startPoint x: 192, startPoint y: 360, endPoint x: 349, endPoint y: 402, distance: 162.9
click at [267, 404] on tbody "[DATE] [PERSON_NAME] # 11933 # 174043 17h $ 2336.48 [DATE] Actions [DATE] [PERS…" at bounding box center [500, 540] width 632 height 608
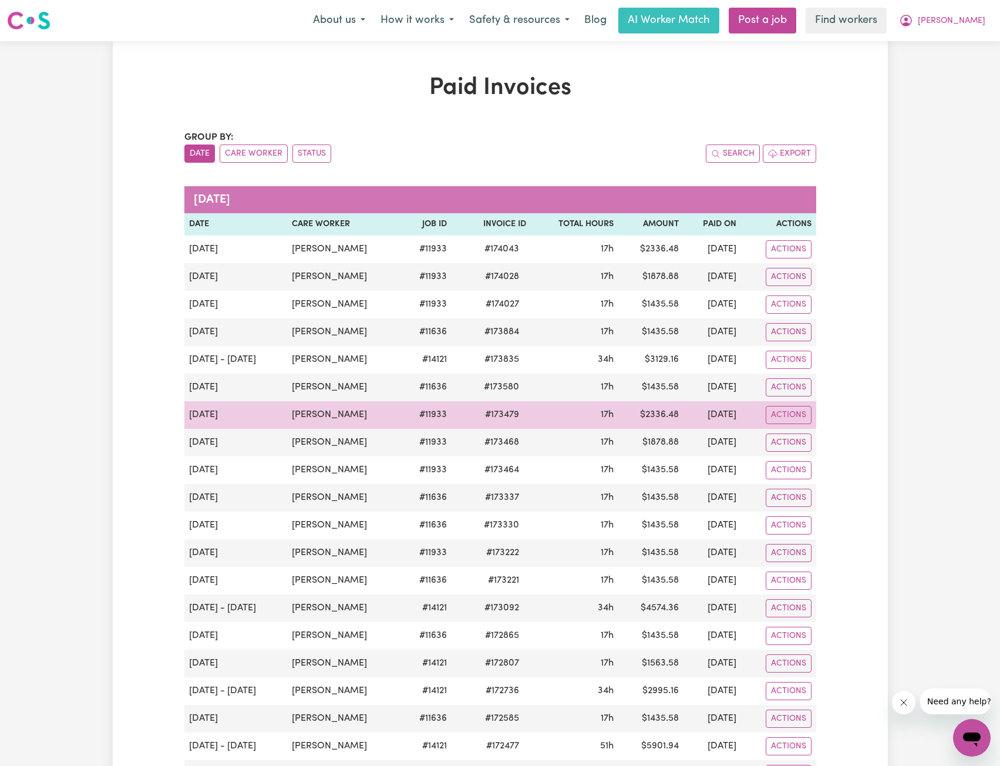
click at [349, 402] on td "[PERSON_NAME]" at bounding box center [344, 415] width 115 height 28
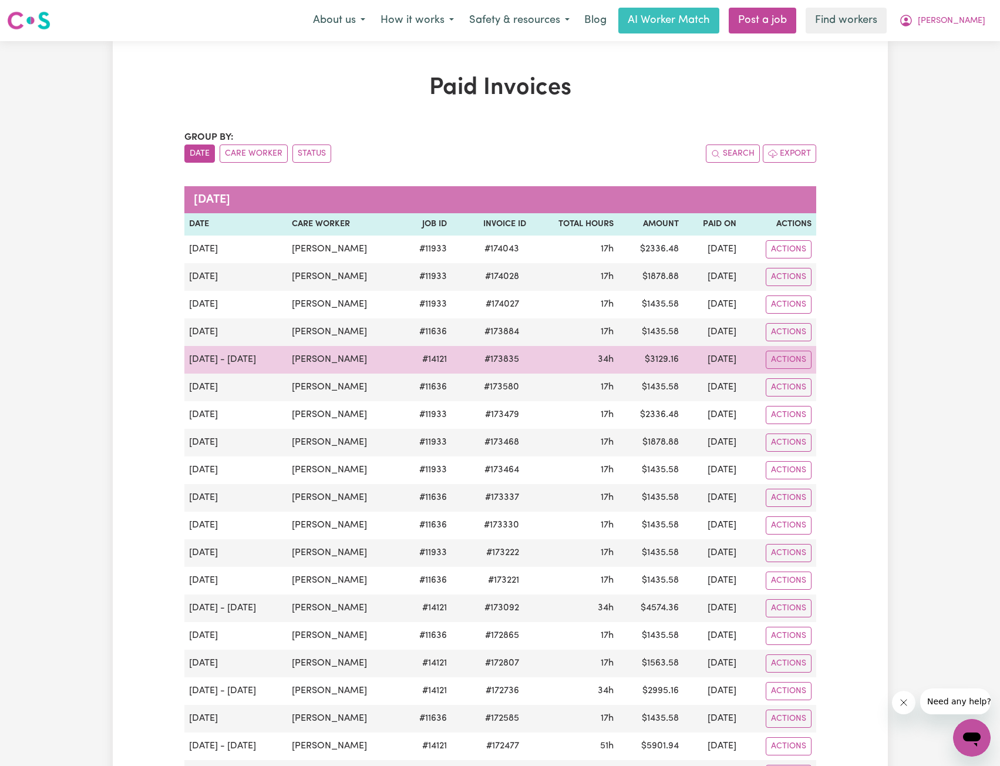
click at [412, 372] on td "# 14121" at bounding box center [427, 360] width 50 height 28
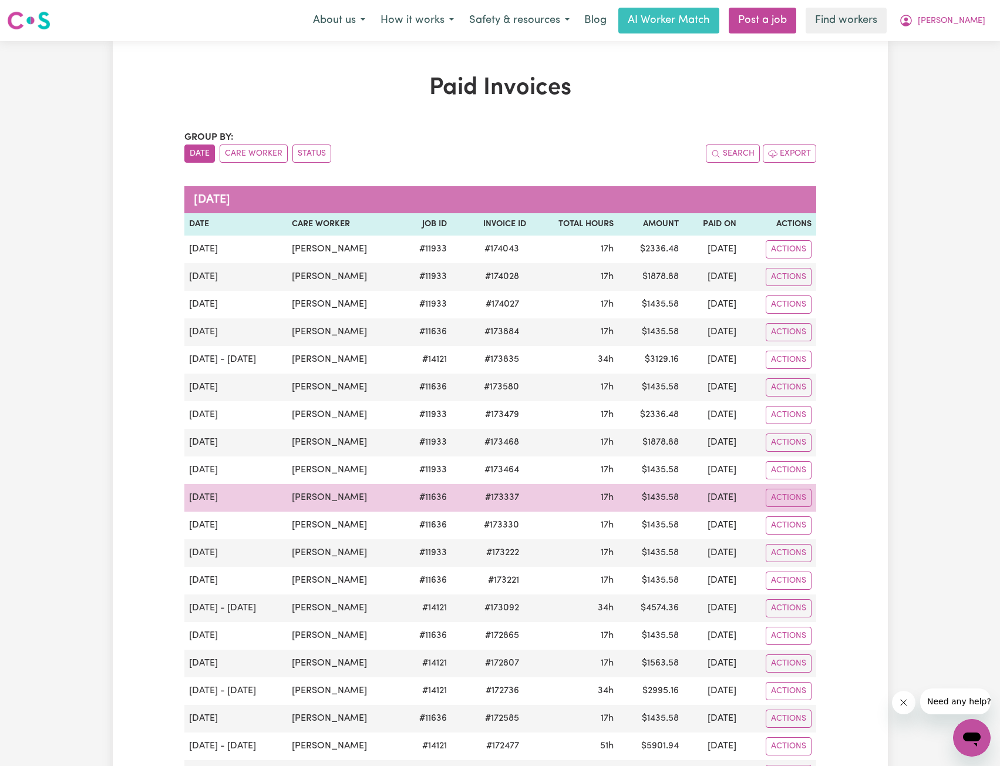
click at [363, 495] on td "[PERSON_NAME]" at bounding box center [344, 498] width 115 height 28
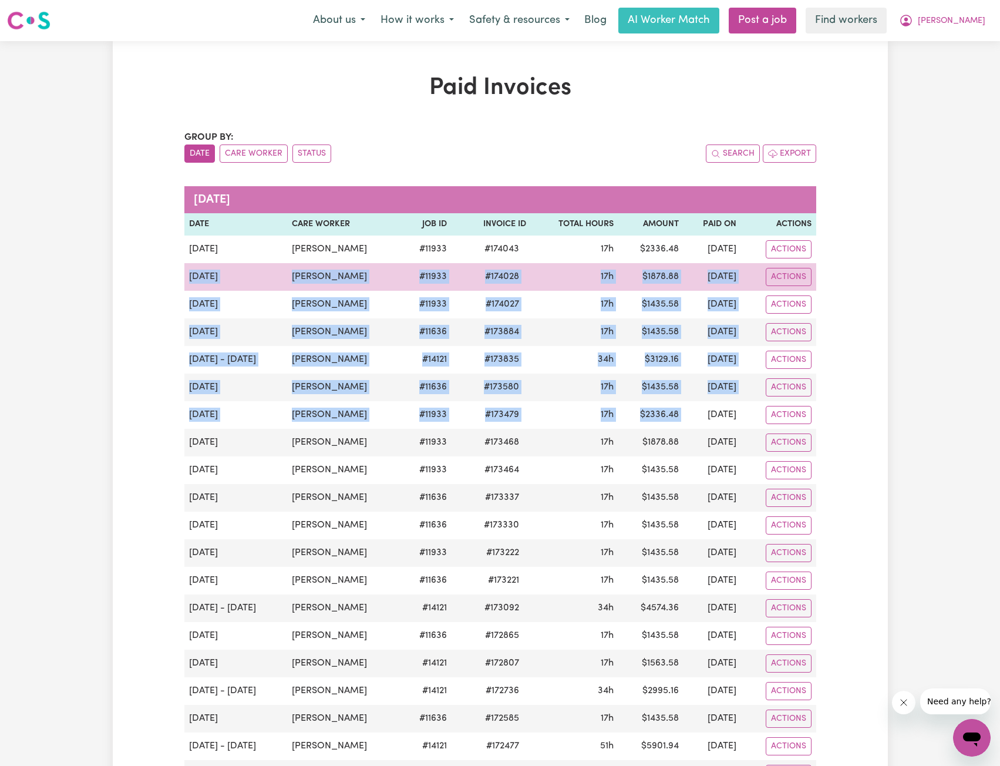
drag, startPoint x: 674, startPoint y: 419, endPoint x: 187, endPoint y: 281, distance: 506.4
click at [187, 281] on tbody "[DATE] [PERSON_NAME] # 11933 # 174043 17h $ 2336.48 [DATE] Actions [DATE] [PERS…" at bounding box center [500, 540] width 632 height 608
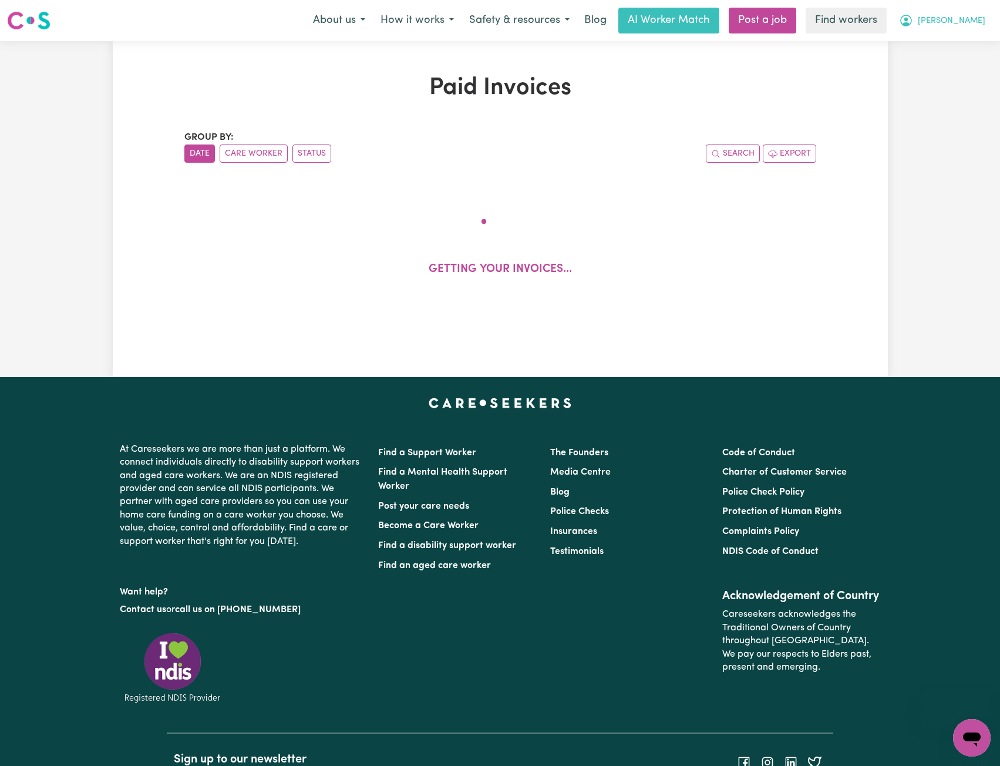
click at [965, 14] on button "[PERSON_NAME]" at bounding box center [943, 20] width 102 height 25
click at [930, 37] on link "My Dashboard" at bounding box center [946, 46] width 93 height 22
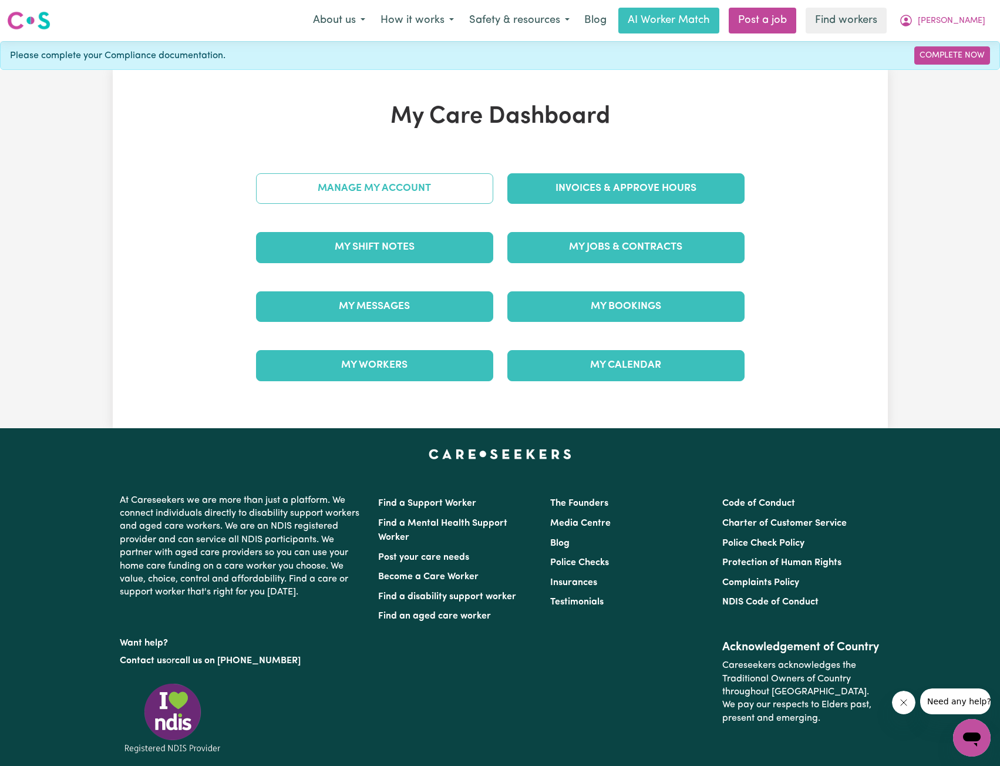
click at [448, 184] on link "Manage My Account" at bounding box center [374, 188] width 237 height 31
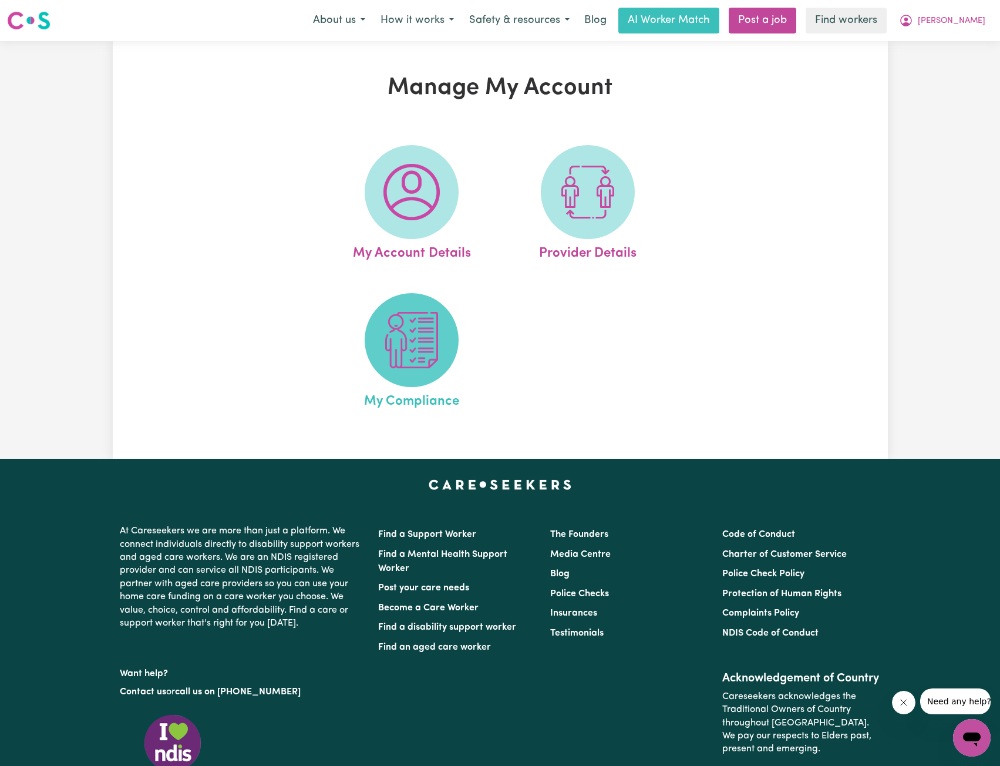
click at [393, 355] on img at bounding box center [412, 340] width 56 height 56
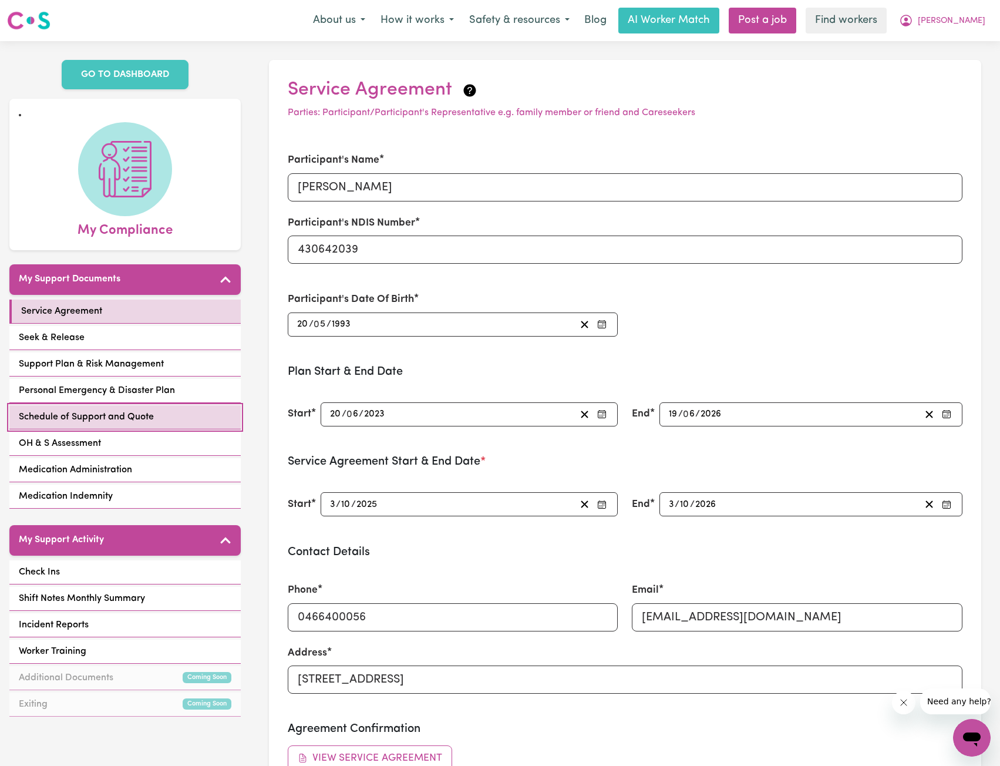
click at [145, 410] on span "Schedule of Support and Quote" at bounding box center [86, 417] width 135 height 14
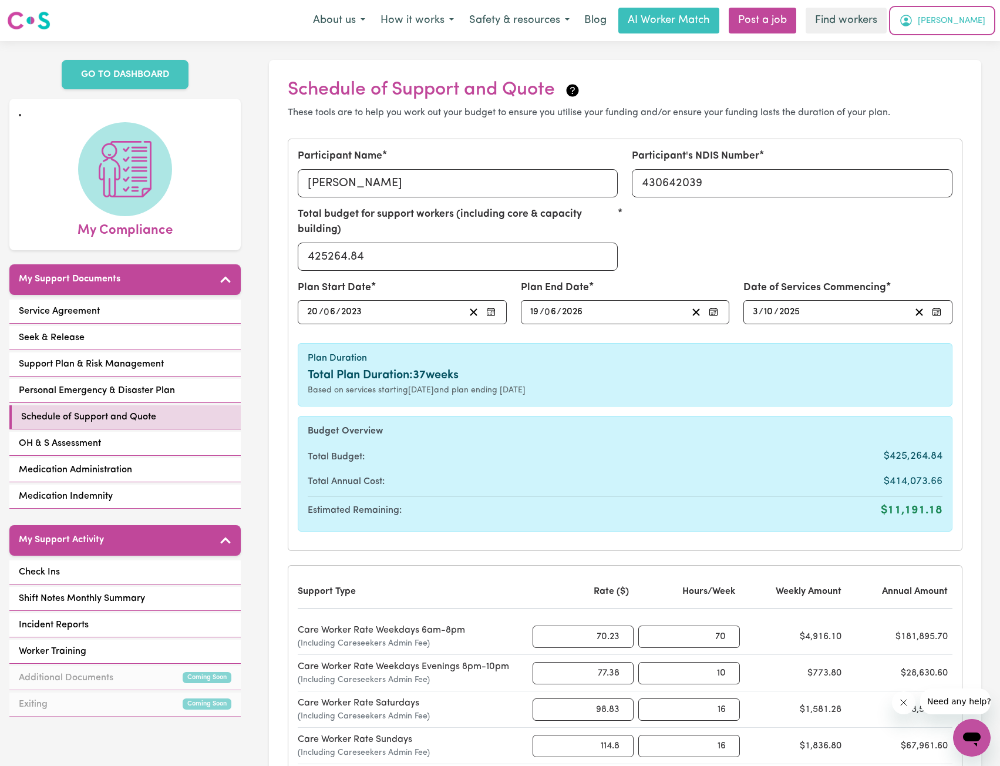
click at [973, 26] on span "[PERSON_NAME]" at bounding box center [952, 21] width 68 height 13
click at [948, 61] on link "Logout" at bounding box center [946, 67] width 93 height 22
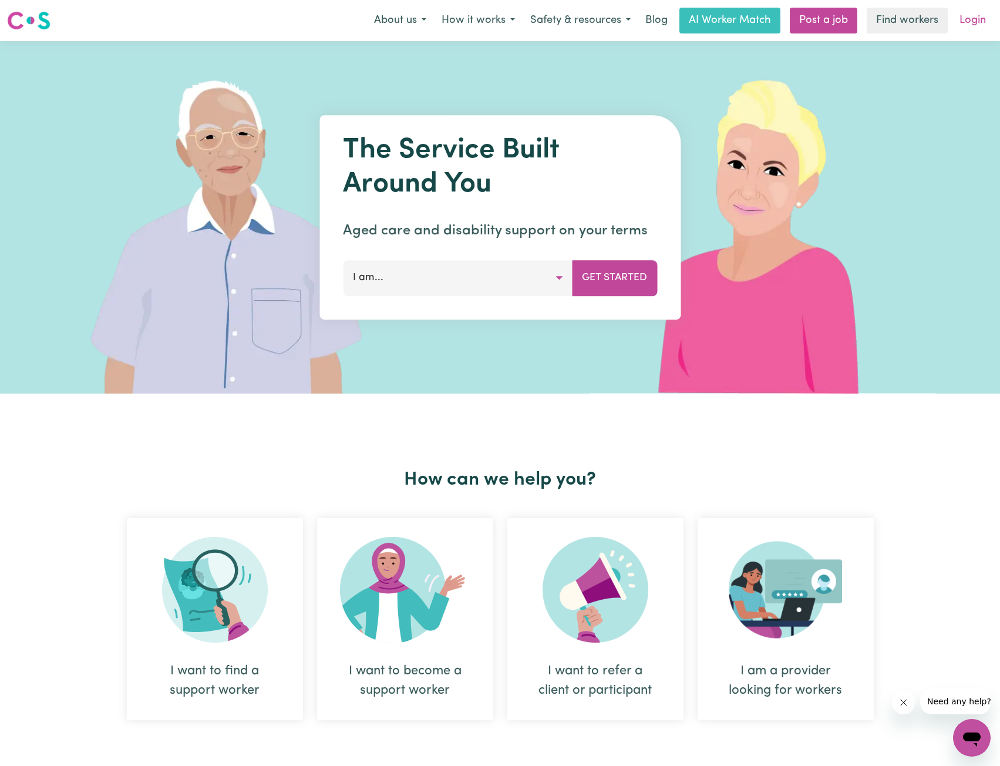
click at [962, 26] on link "Login" at bounding box center [973, 21] width 41 height 26
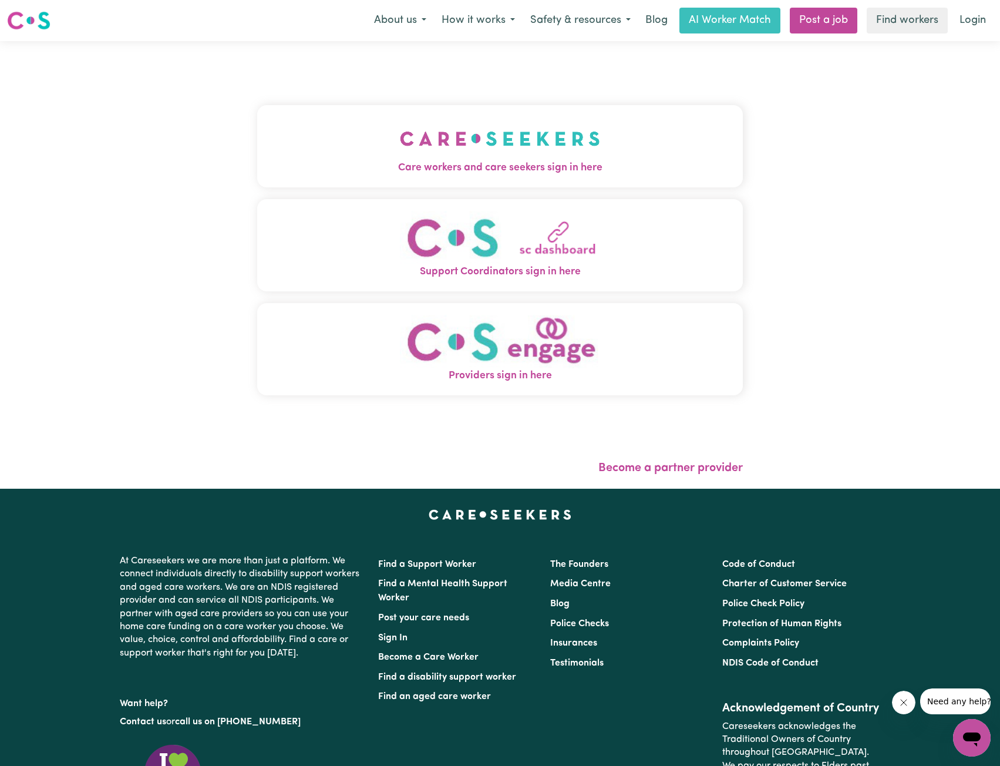
click at [400, 135] on img "Care workers and care seekers sign in here" at bounding box center [500, 138] width 200 height 43
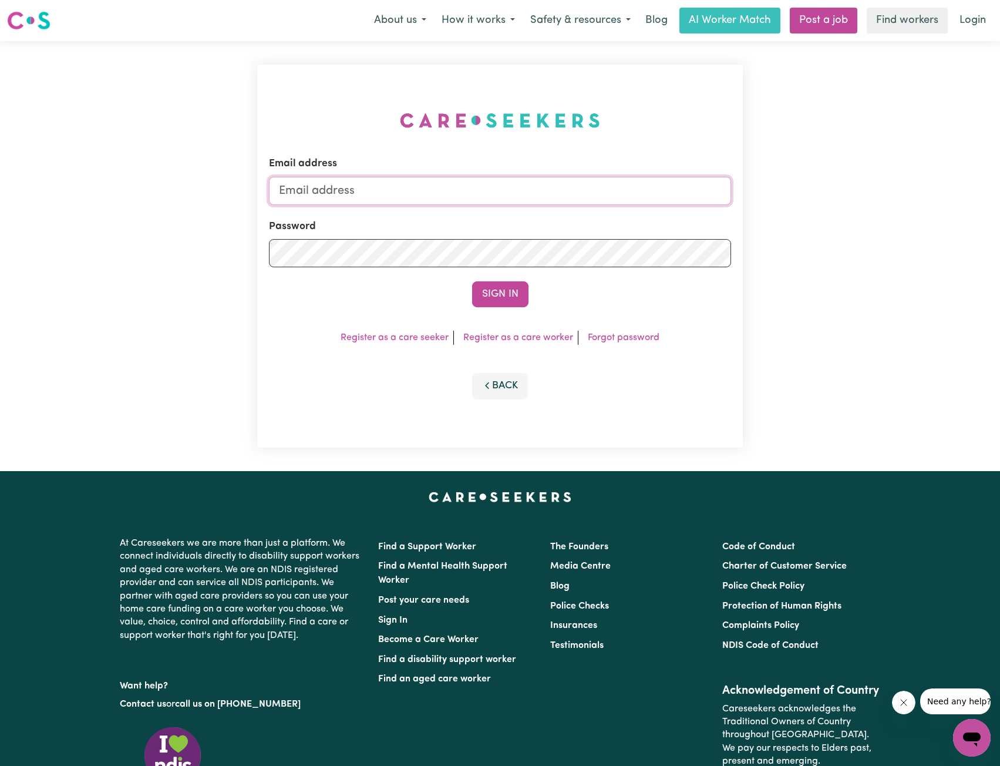
click at [495, 195] on input "Email address" at bounding box center [500, 191] width 463 height 28
drag, startPoint x: 340, startPoint y: 192, endPoint x: 595, endPoint y: 216, distance: 256.1
click at [604, 207] on form "Email address superuser~ethan@careseekers.com.au Password Sign In" at bounding box center [500, 231] width 463 height 151
type input "superuser~mollycurtis@bigpond.com"
click at [499, 281] on button "Sign In" at bounding box center [500, 294] width 56 height 26
